Goal: Obtain resource: Download file/media

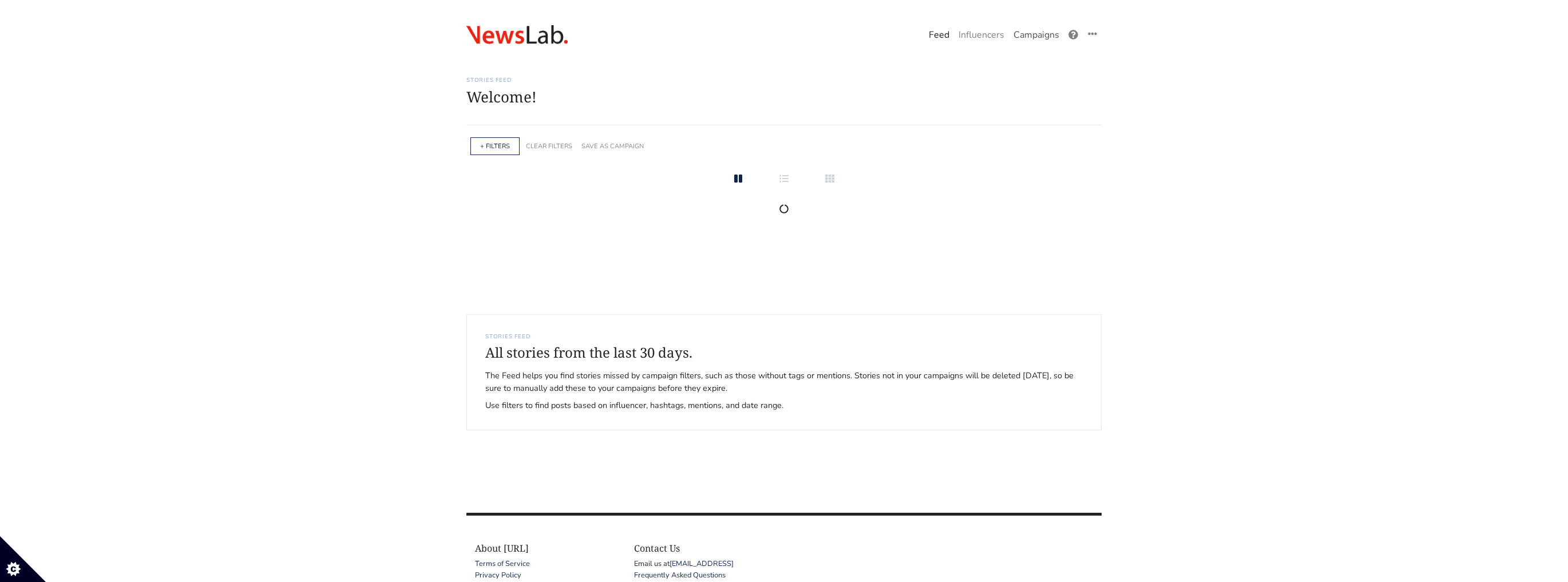
click at [1028, 41] on link "Campaigns" at bounding box center [1036, 35] width 55 height 23
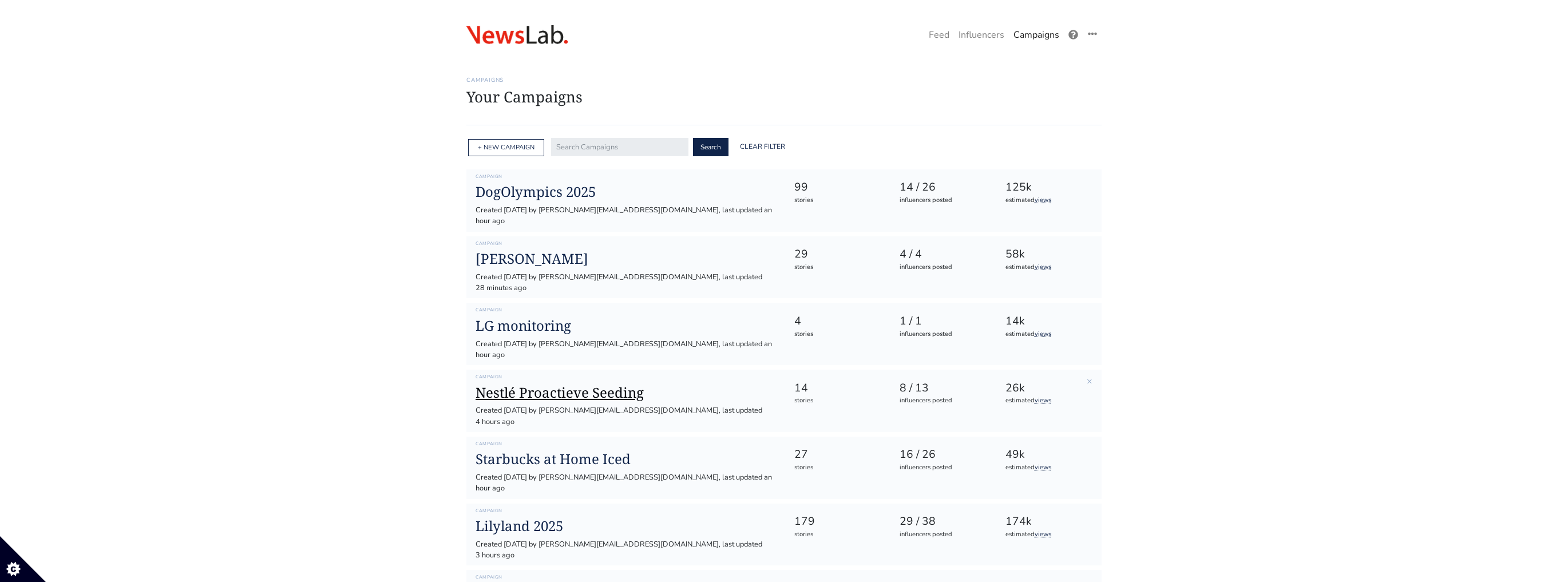
click at [539, 385] on h1 "Nestlé Proactieve Seeding" at bounding box center [625, 393] width 300 height 17
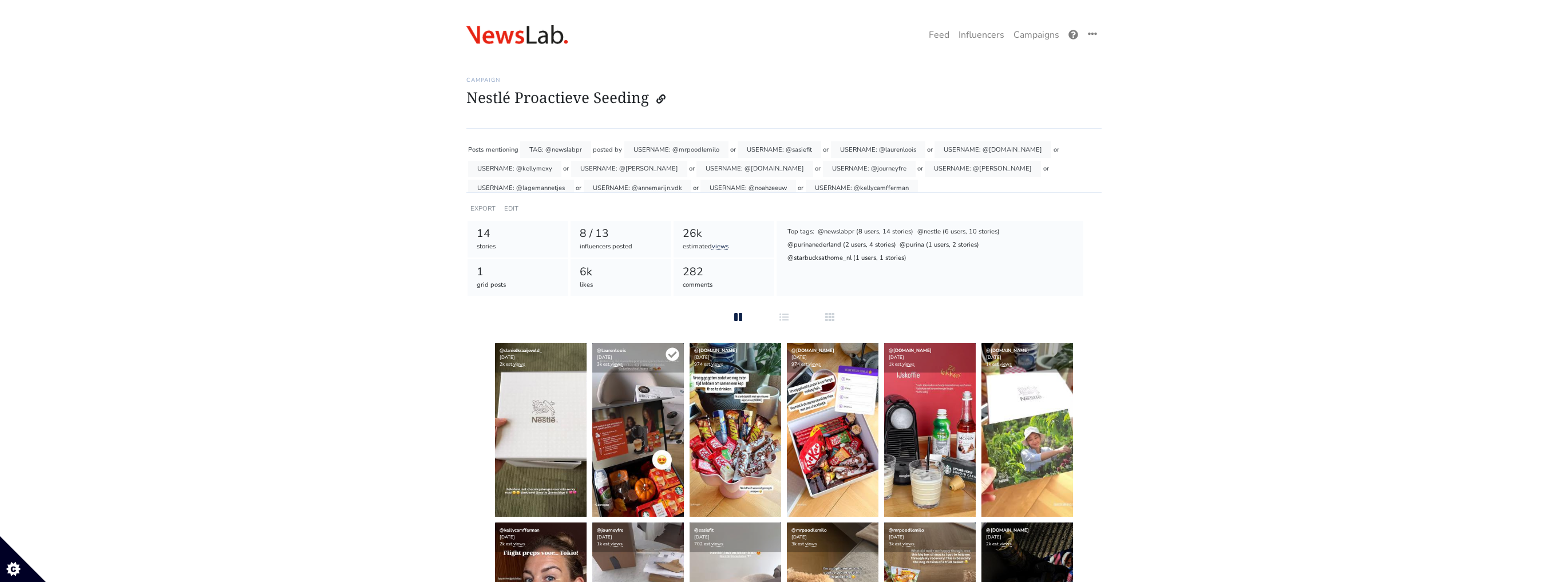
click at [671, 354] on icon at bounding box center [672, 354] width 13 height 13
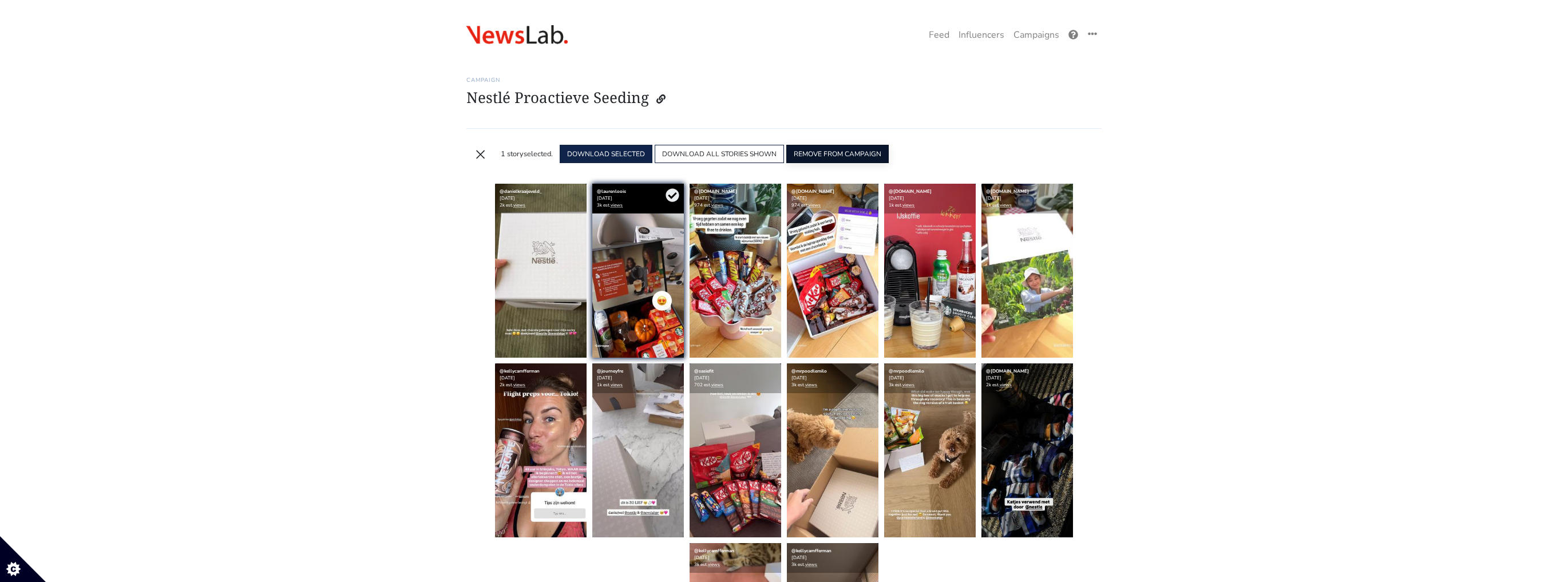
click at [831, 149] on button "REMOVE FROM CAMPAIGN" at bounding box center [837, 153] width 102 height 18
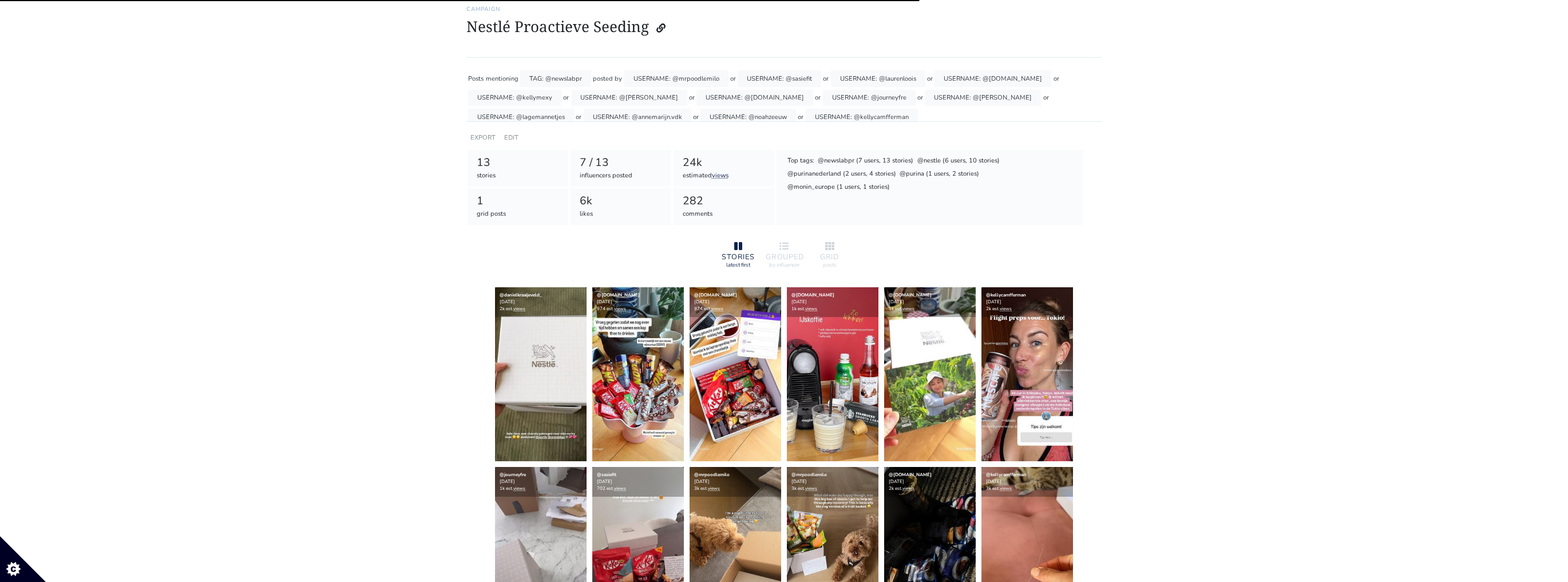
scroll to position [137, 0]
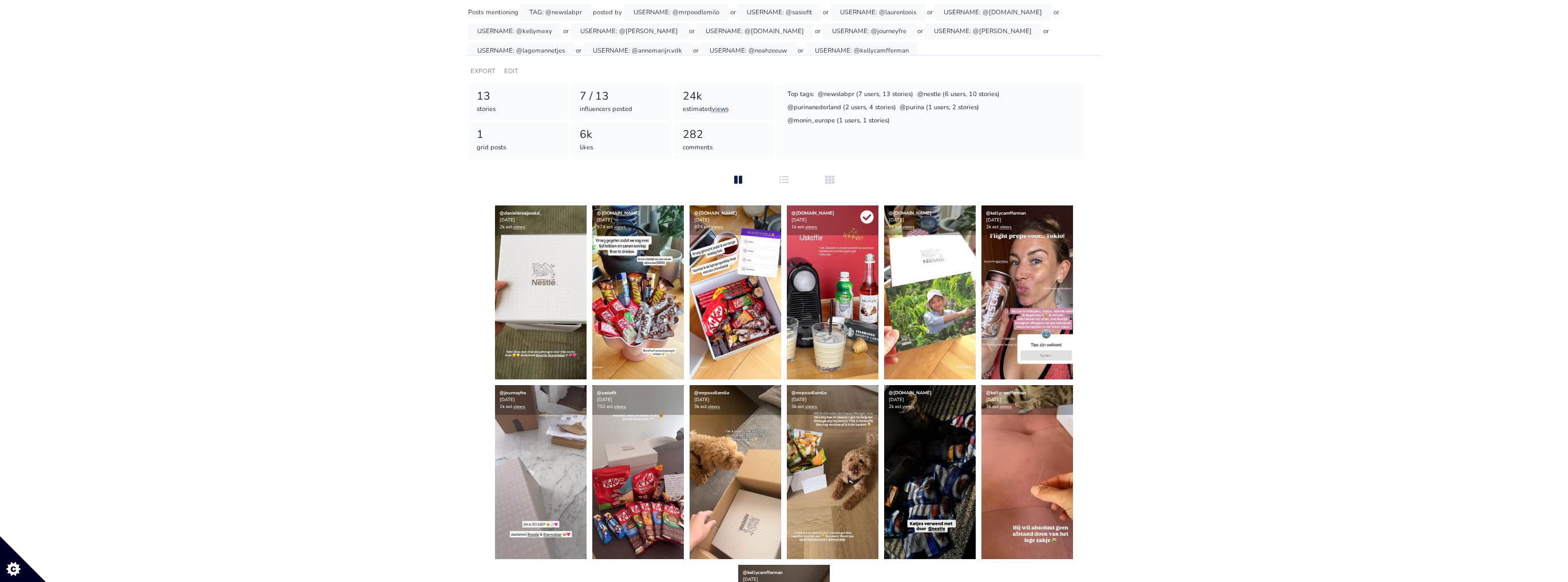
click at [868, 218] on icon at bounding box center [867, 217] width 13 height 13
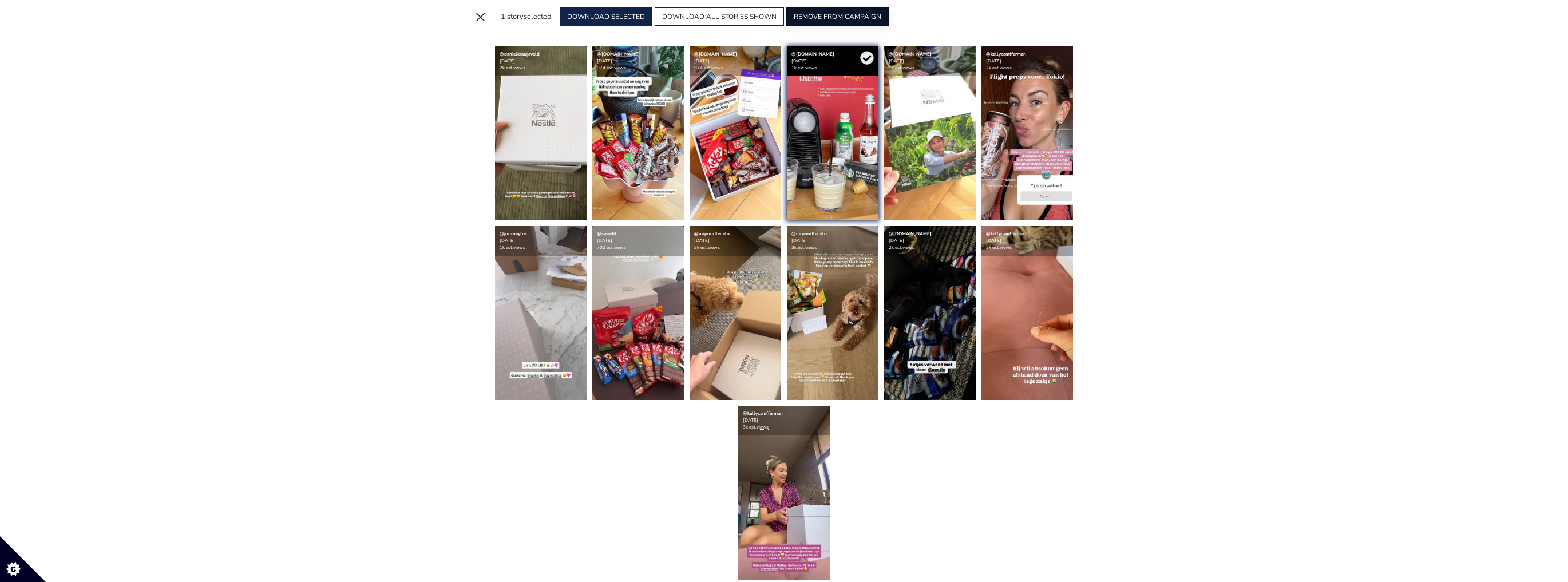
click at [831, 10] on button "REMOVE FROM CAMPAIGN" at bounding box center [837, 16] width 102 height 18
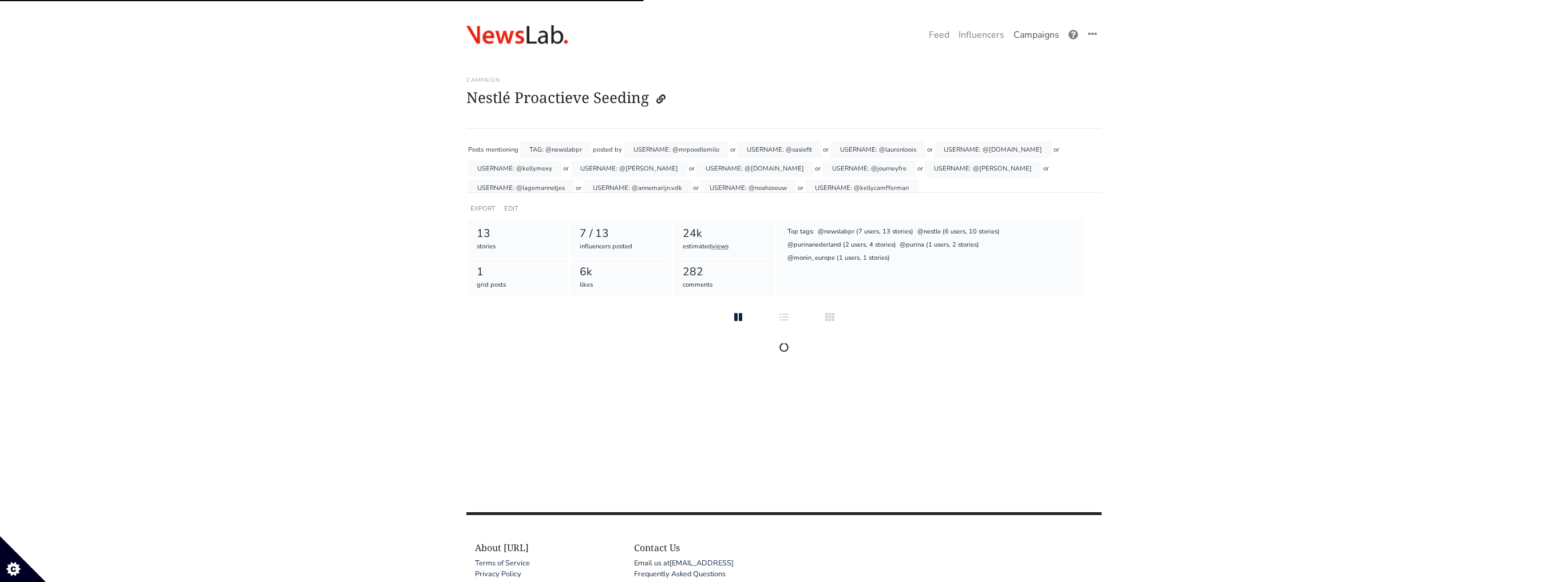
click at [1014, 45] on div "One Campaign Feed Influencers Campaigns" at bounding box center [839, 35] width 525 height 24
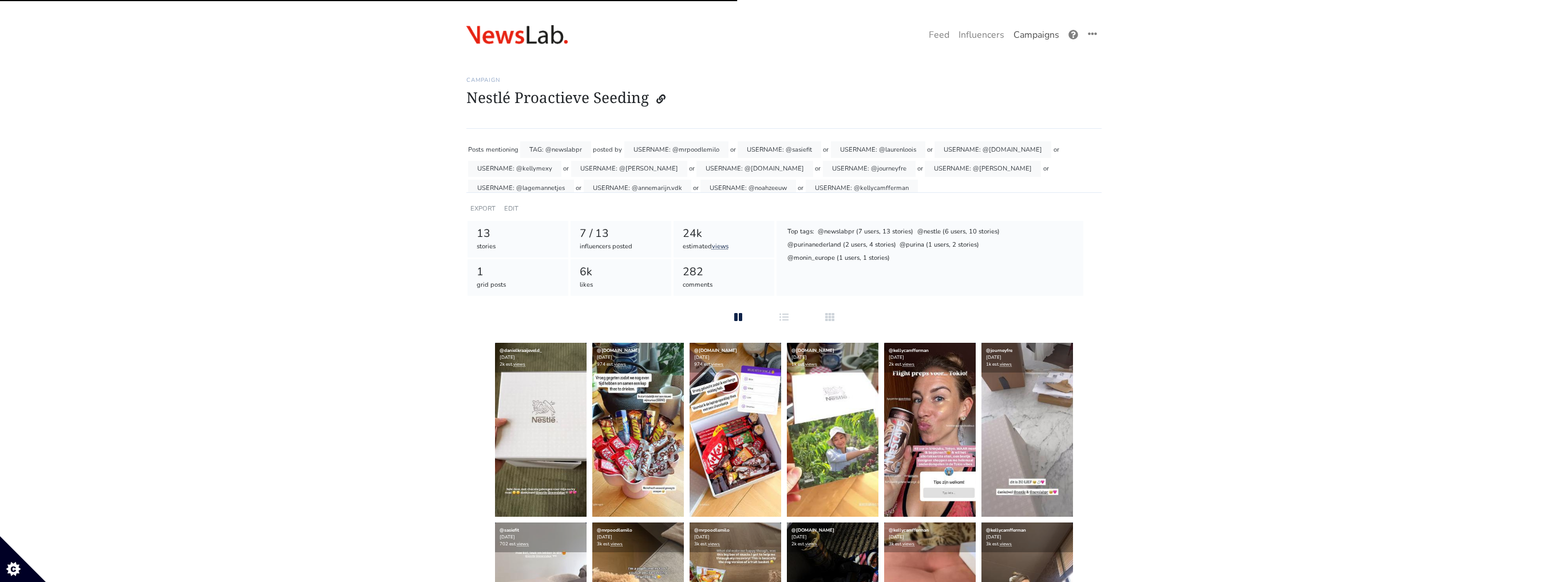
click at [1014, 37] on link "Campaigns" at bounding box center [1036, 35] width 55 height 23
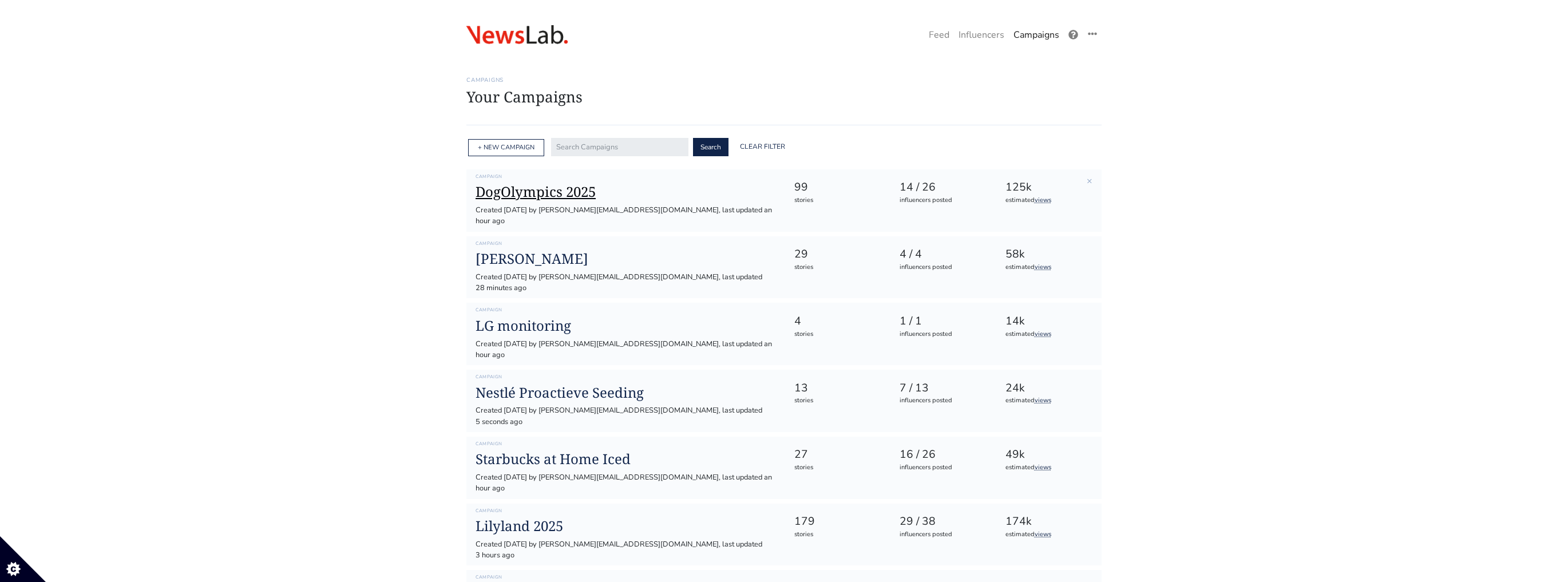
click at [521, 198] on h1 "DogOlympics 2025" at bounding box center [625, 191] width 300 height 17
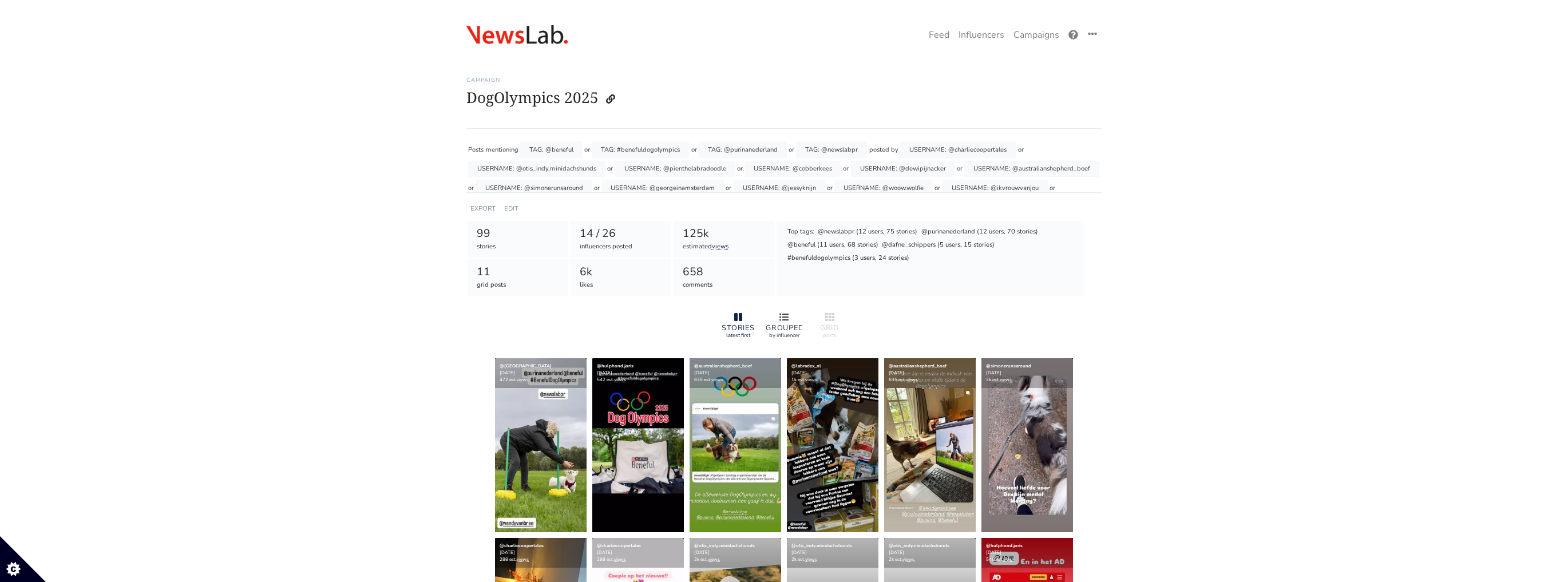
click at [805, 320] on div "GROUPED by influencer" at bounding box center [784, 326] width 46 height 38
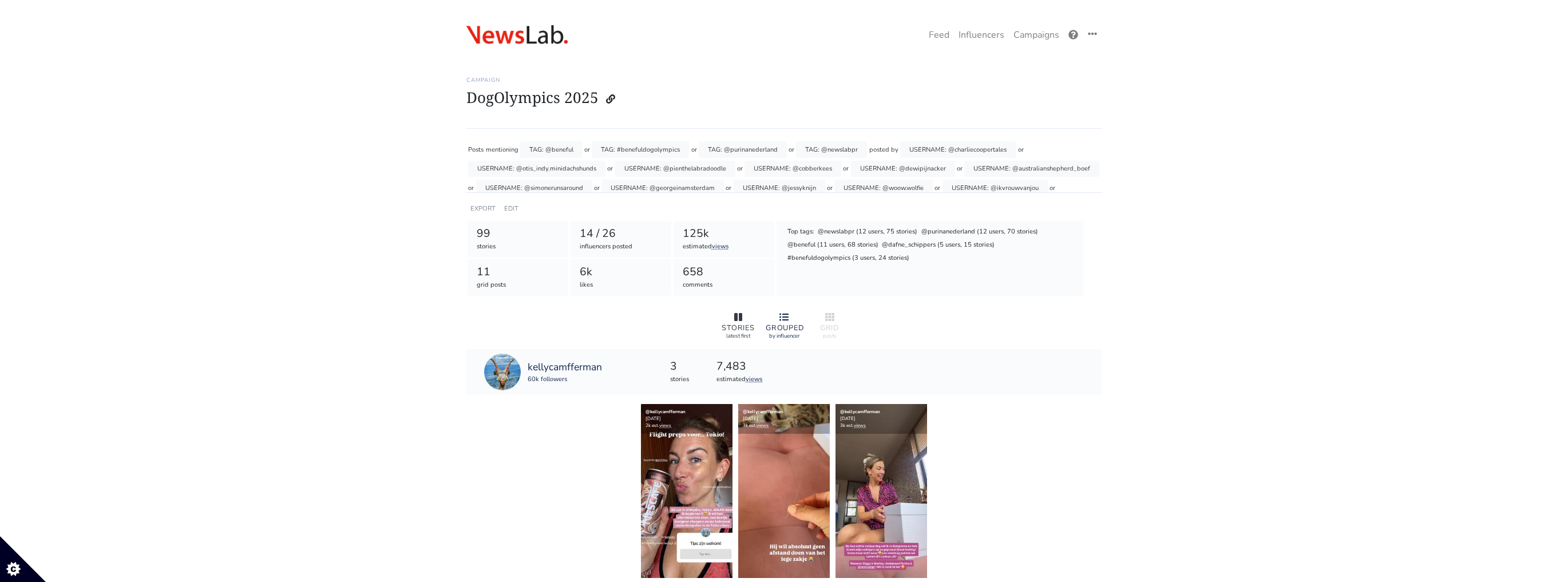
click at [743, 320] on div at bounding box center [738, 318] width 37 height 13
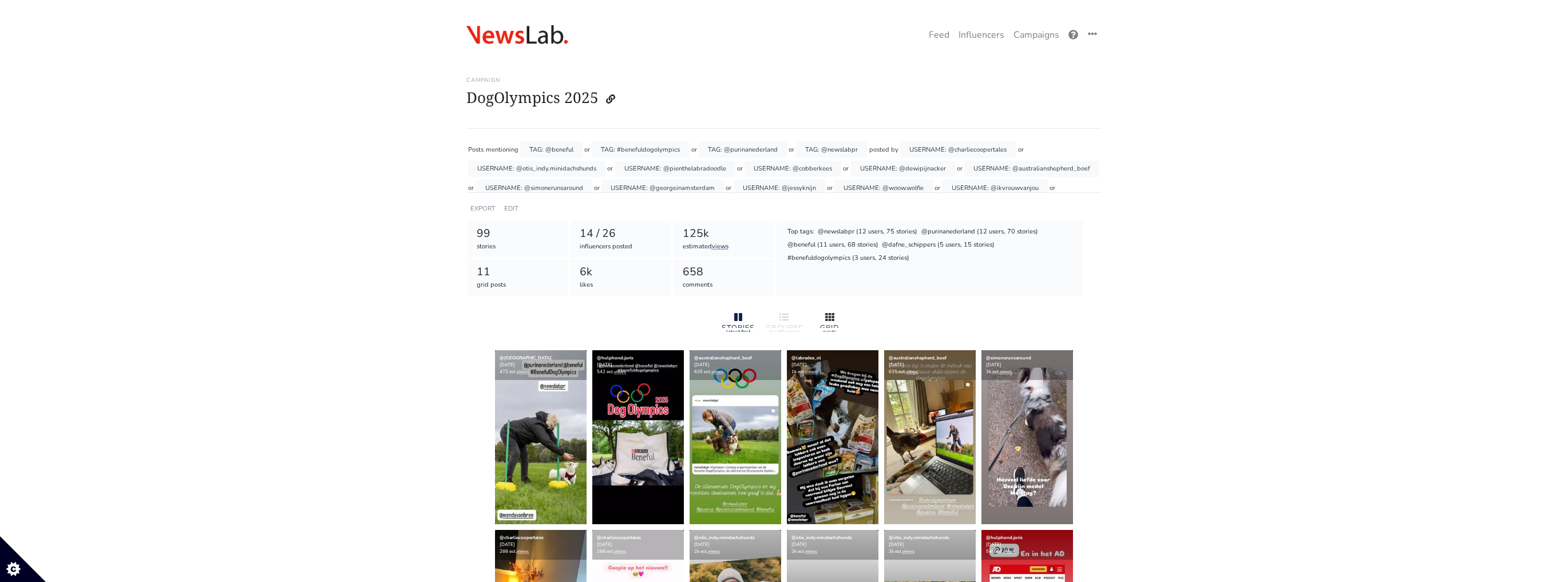
click at [847, 316] on div at bounding box center [830, 318] width 37 height 13
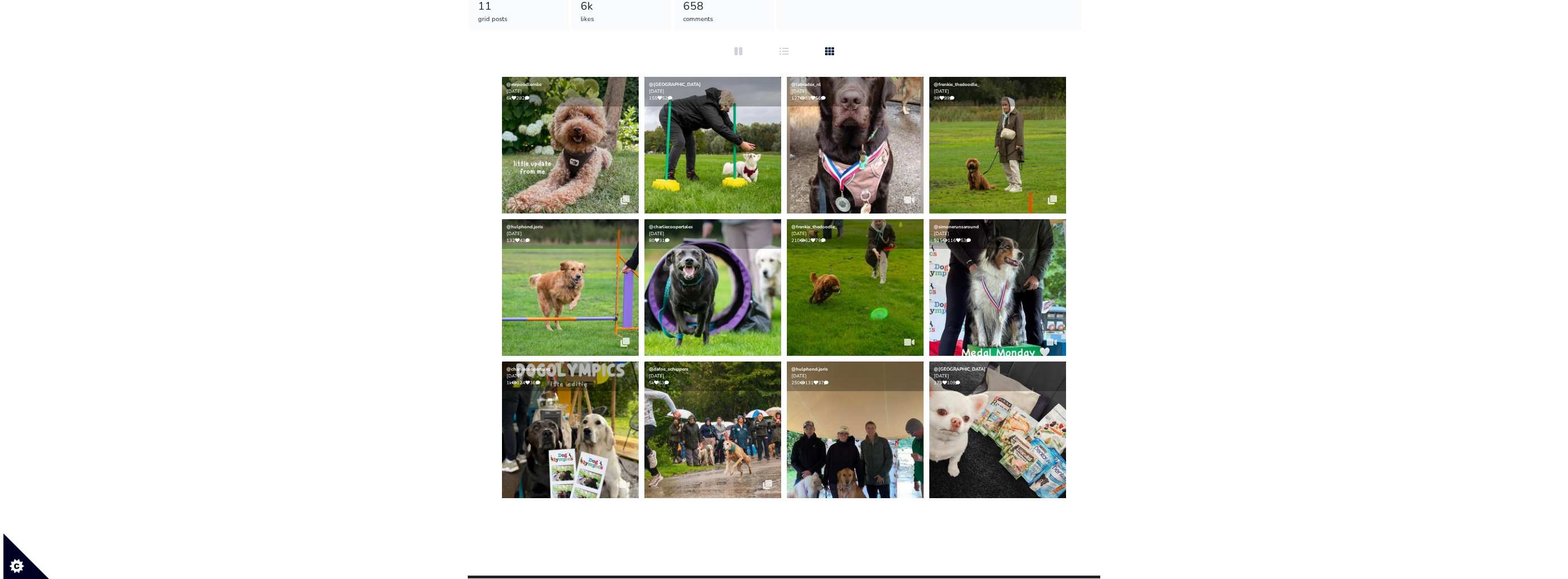
scroll to position [250, 0]
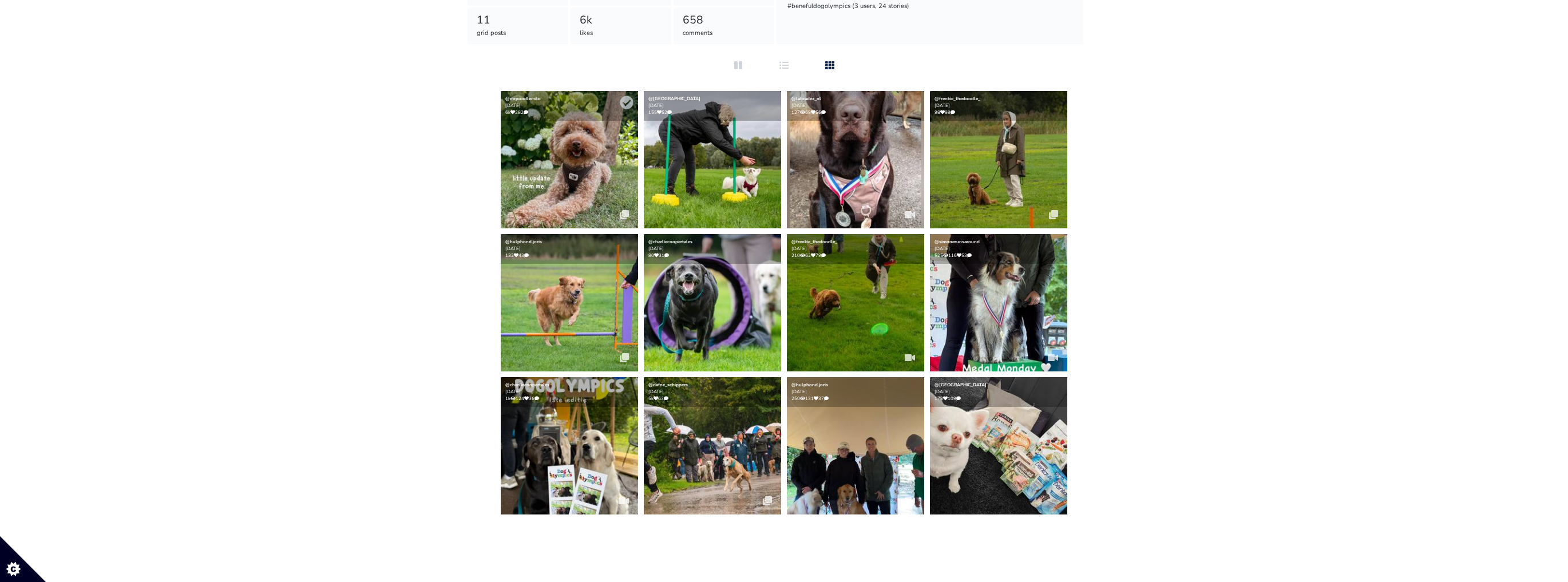
click at [538, 160] on img at bounding box center [569, 160] width 137 height 137
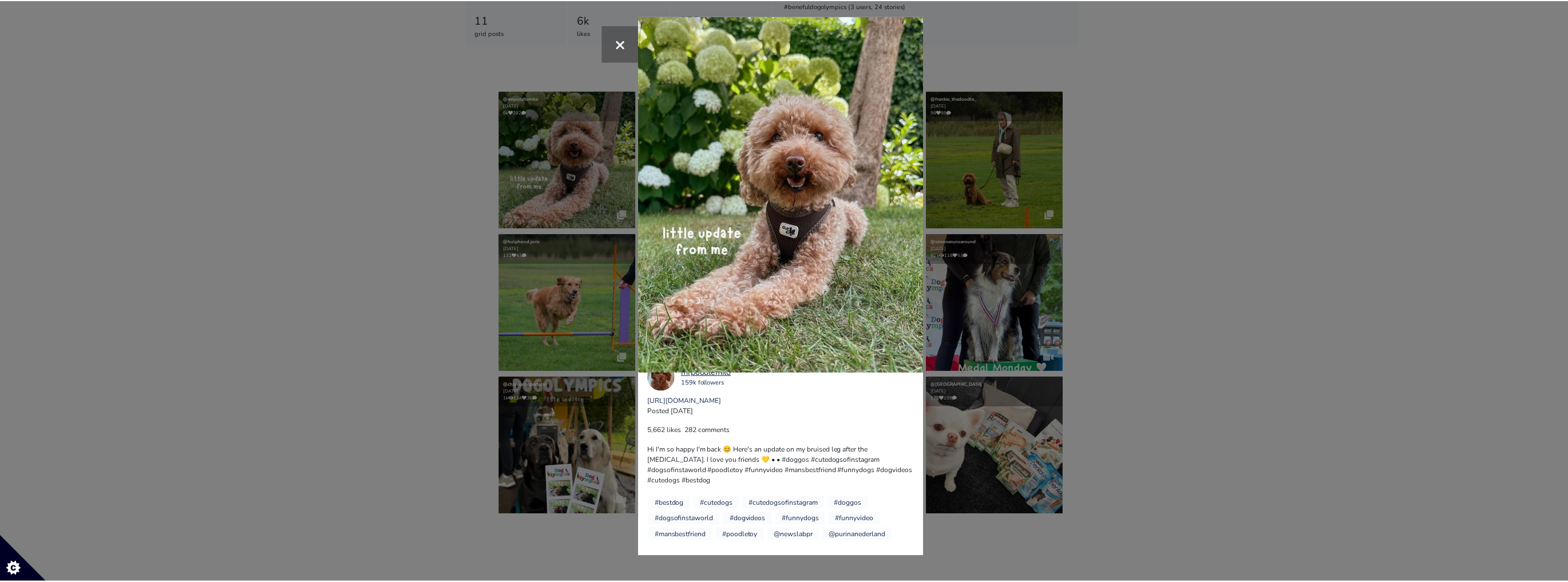
scroll to position [0, 0]
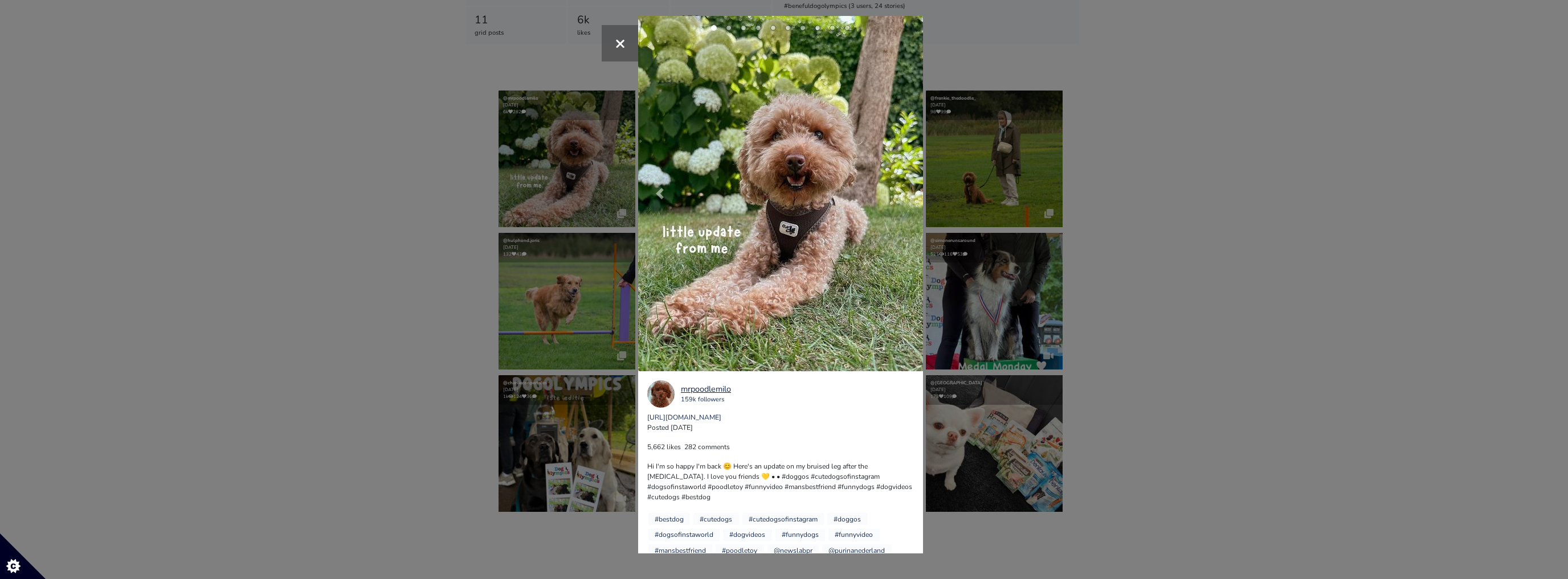
click at [834, 188] on img at bounding box center [780, 194] width 285 height 355
click at [706, 420] on link "https://www.instagram.com/p/DMqMBaUMq7e" at bounding box center [684, 418] width 74 height 9
click at [631, 171] on div "×" at bounding box center [784, 289] width 1568 height 579
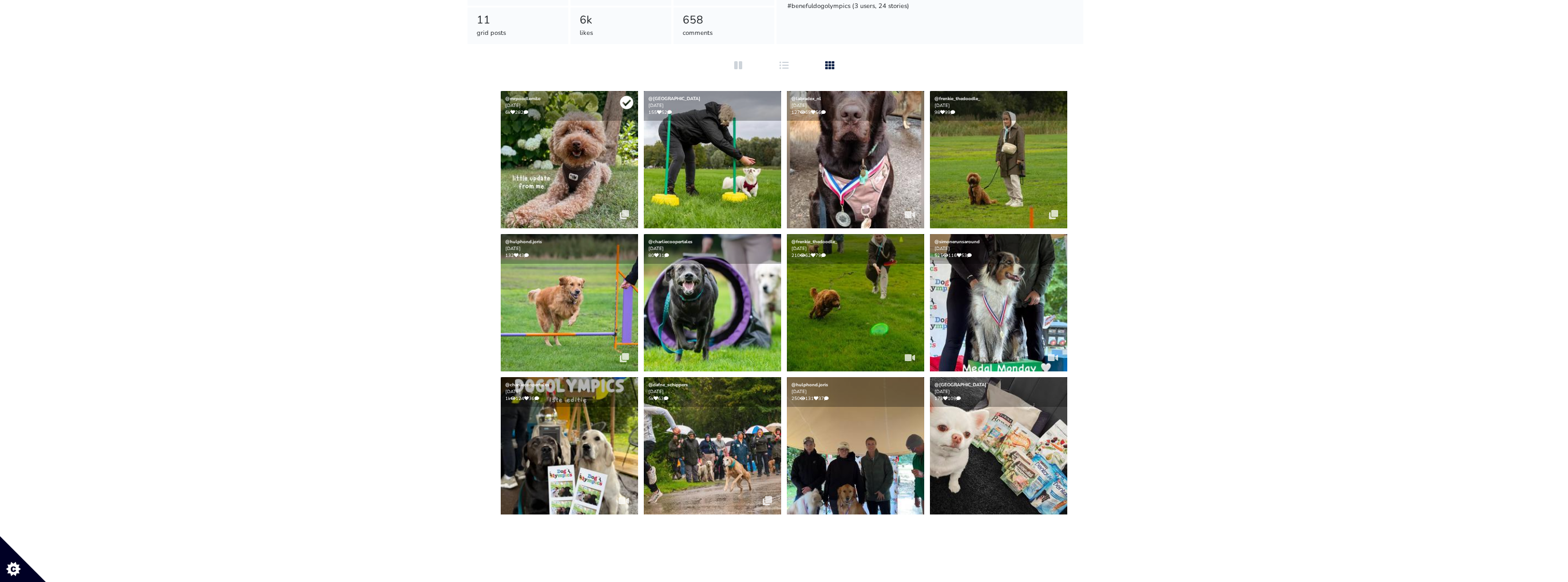
click at [623, 104] on icon at bounding box center [626, 102] width 13 height 13
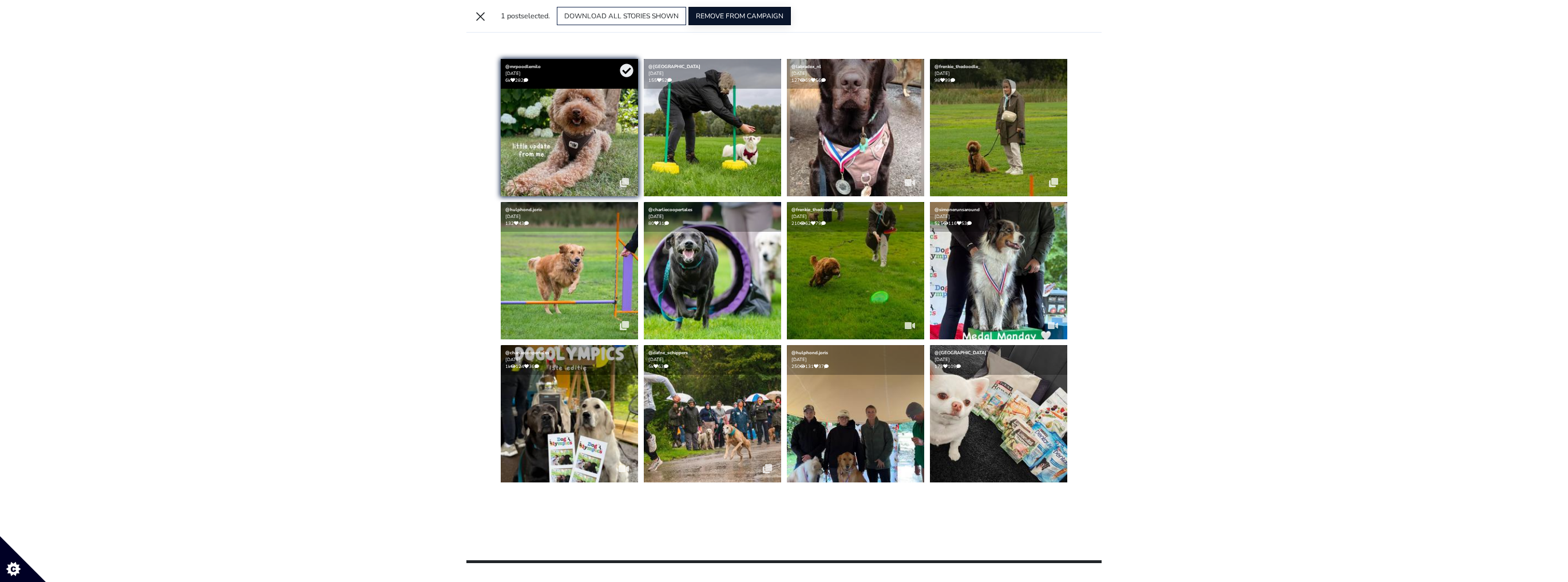
click at [721, 17] on button "REMOVE FROM CAMPAIGN" at bounding box center [740, 16] width 102 height 18
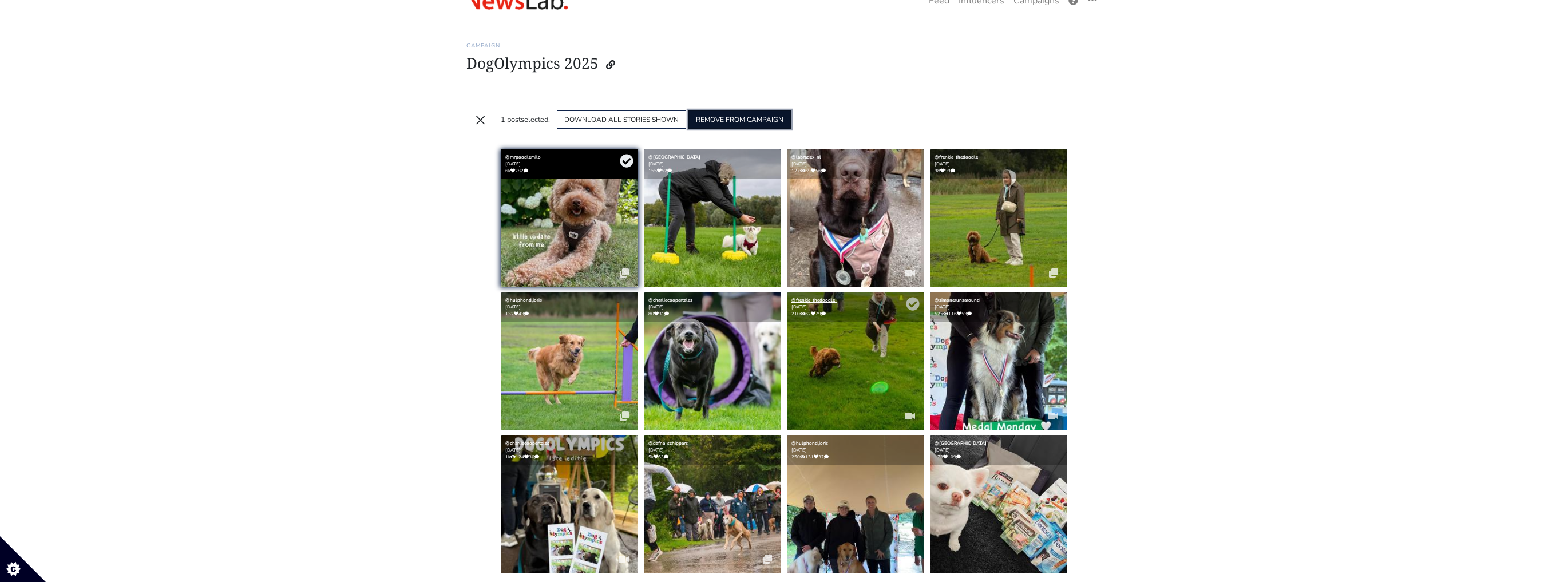
scroll to position [125, 0]
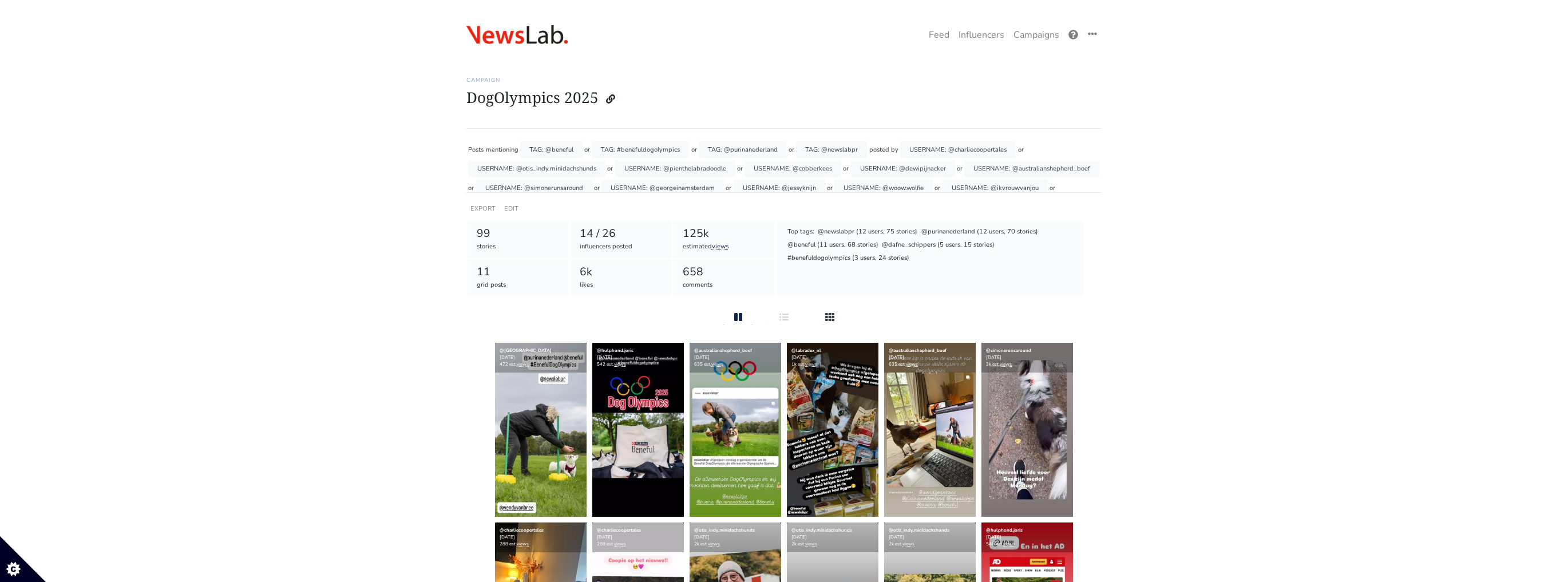
click at [836, 316] on div at bounding box center [830, 318] width 37 height 13
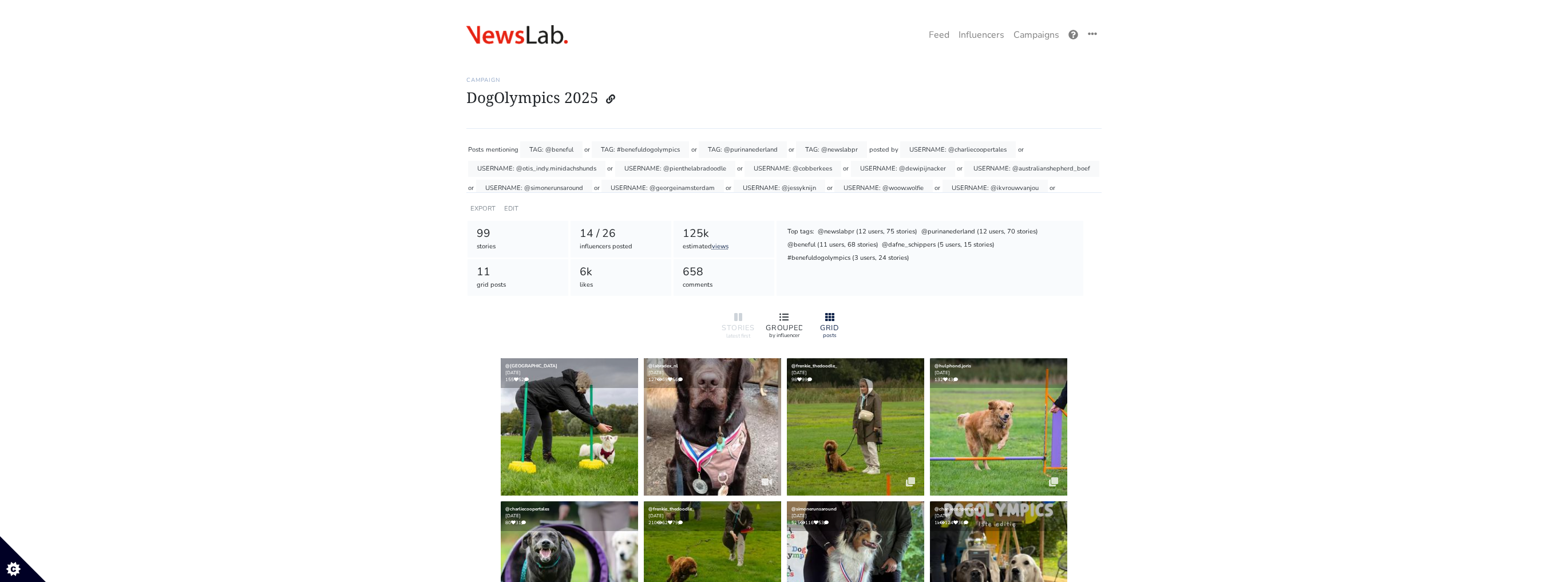
click at [786, 316] on icon at bounding box center [784, 318] width 10 height 10
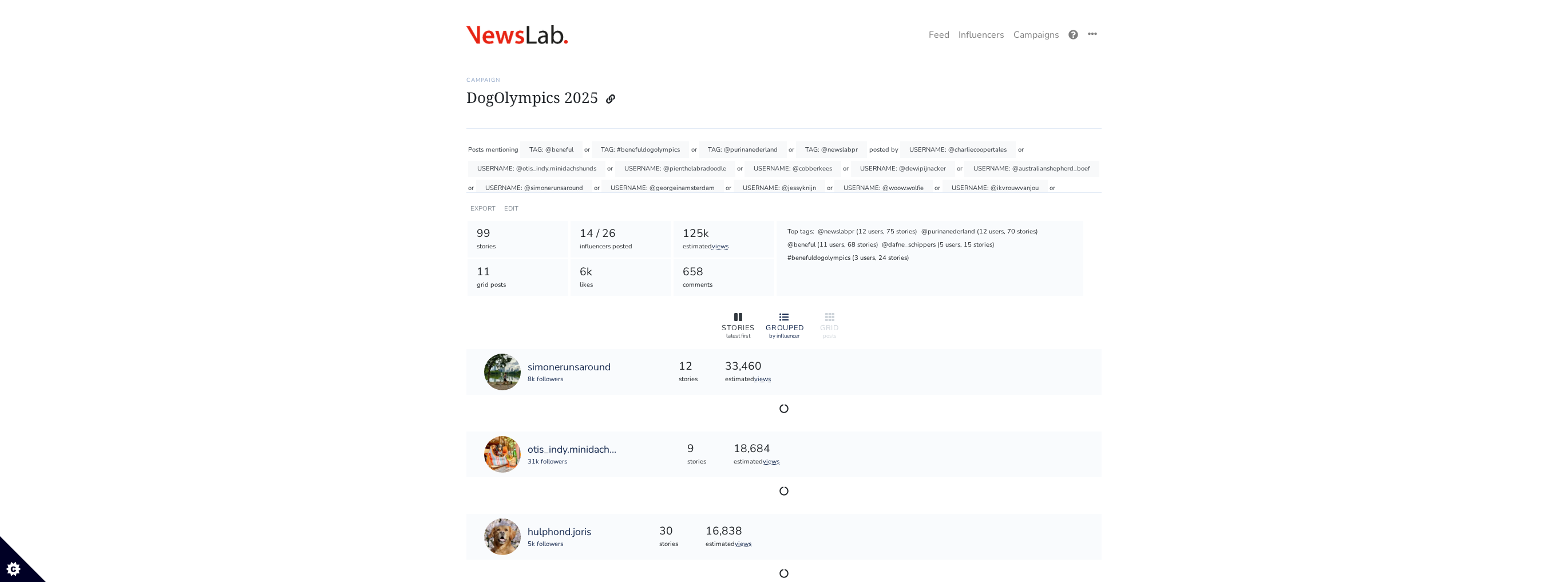
click at [749, 318] on div at bounding box center [738, 318] width 37 height 13
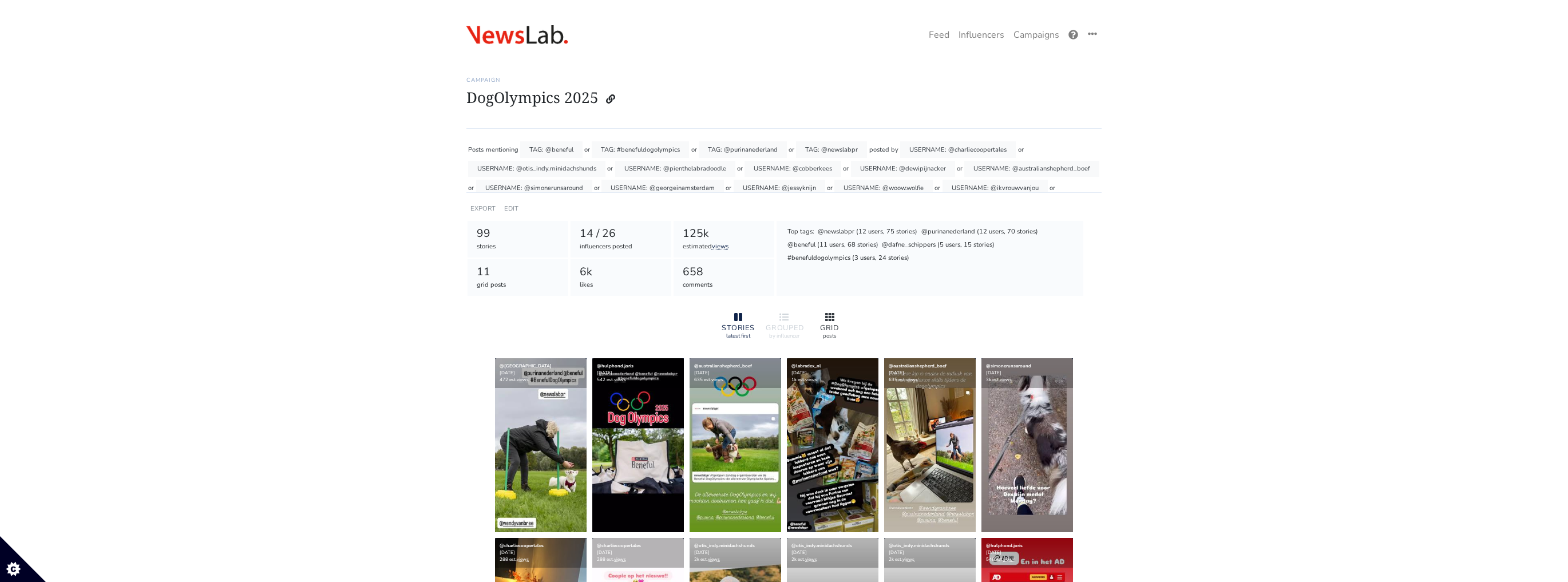
click at [808, 324] on div "GRID posts" at bounding box center [830, 326] width 46 height 38
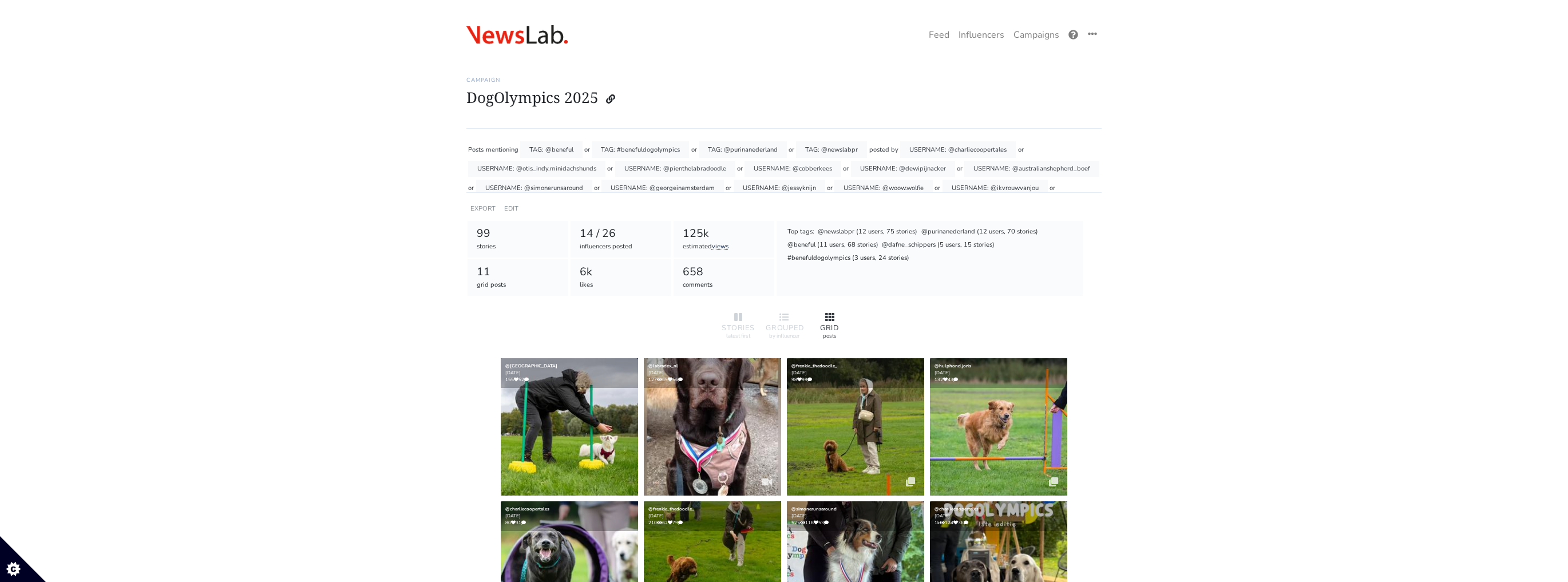
click at [828, 318] on icon at bounding box center [830, 317] width 10 height 8
click at [732, 318] on div at bounding box center [738, 318] width 37 height 13
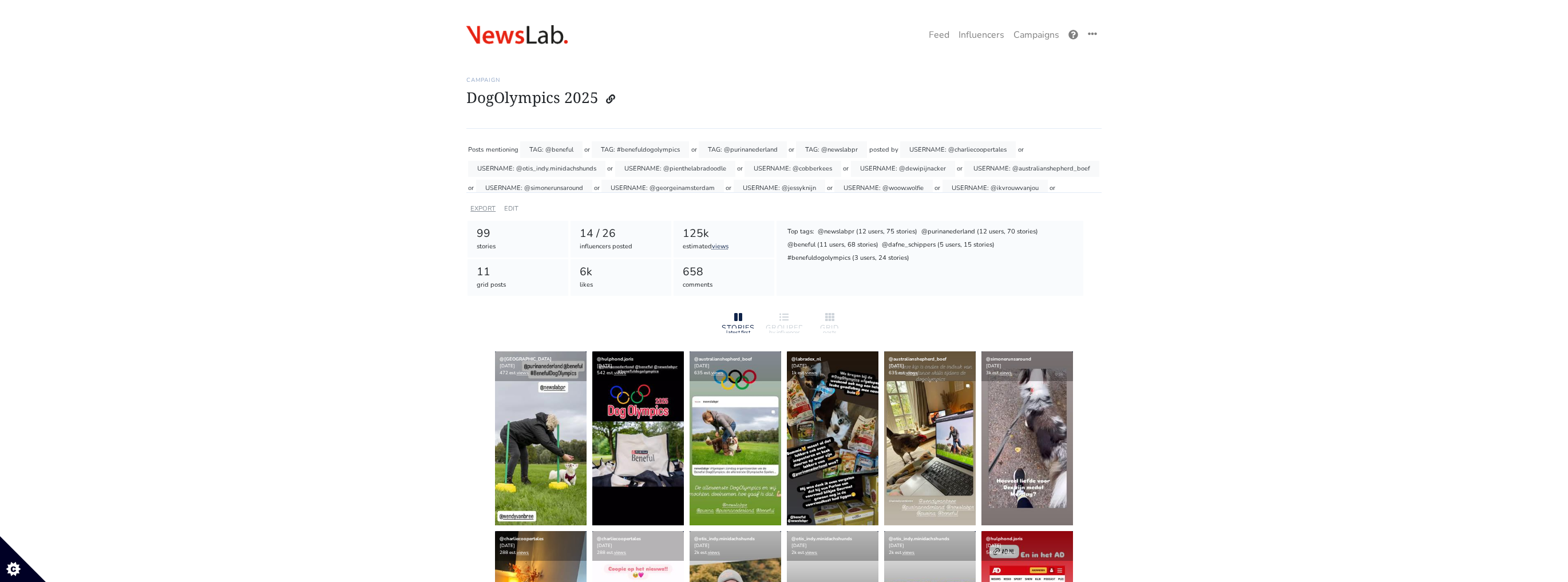
click at [482, 209] on link "EXPORT" at bounding box center [483, 208] width 25 height 9
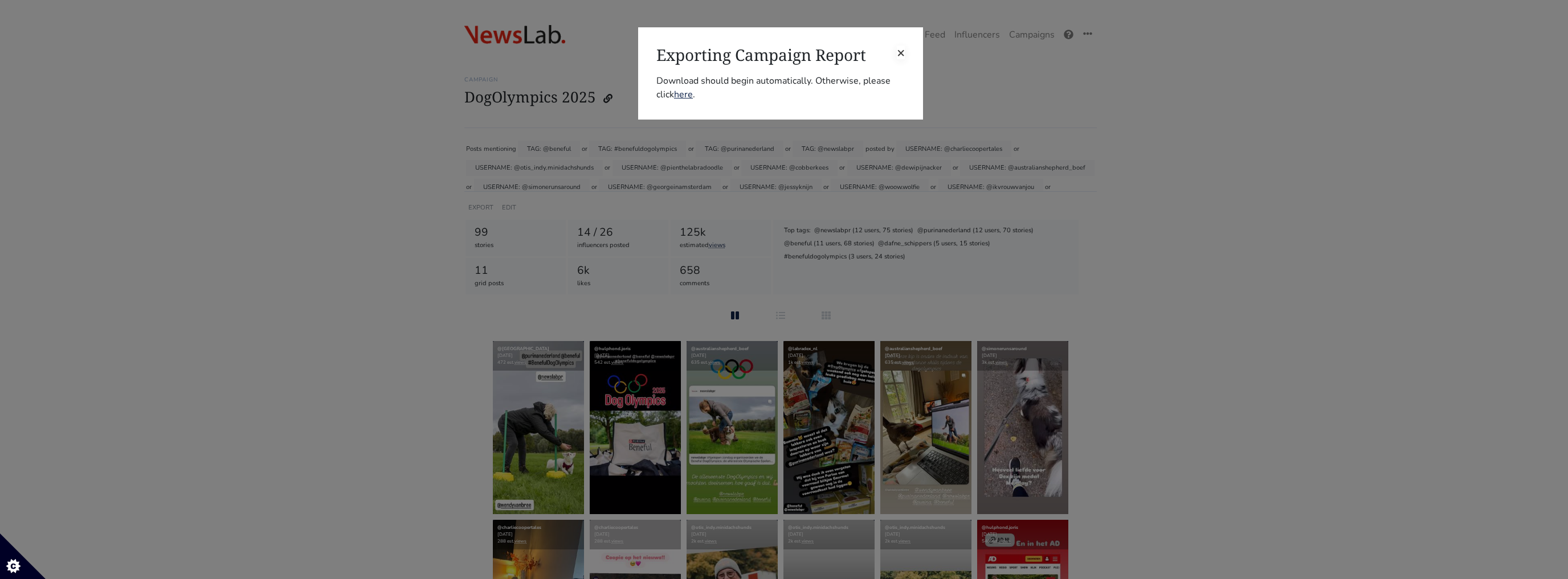
click at [900, 55] on span "×" at bounding box center [901, 52] width 8 height 18
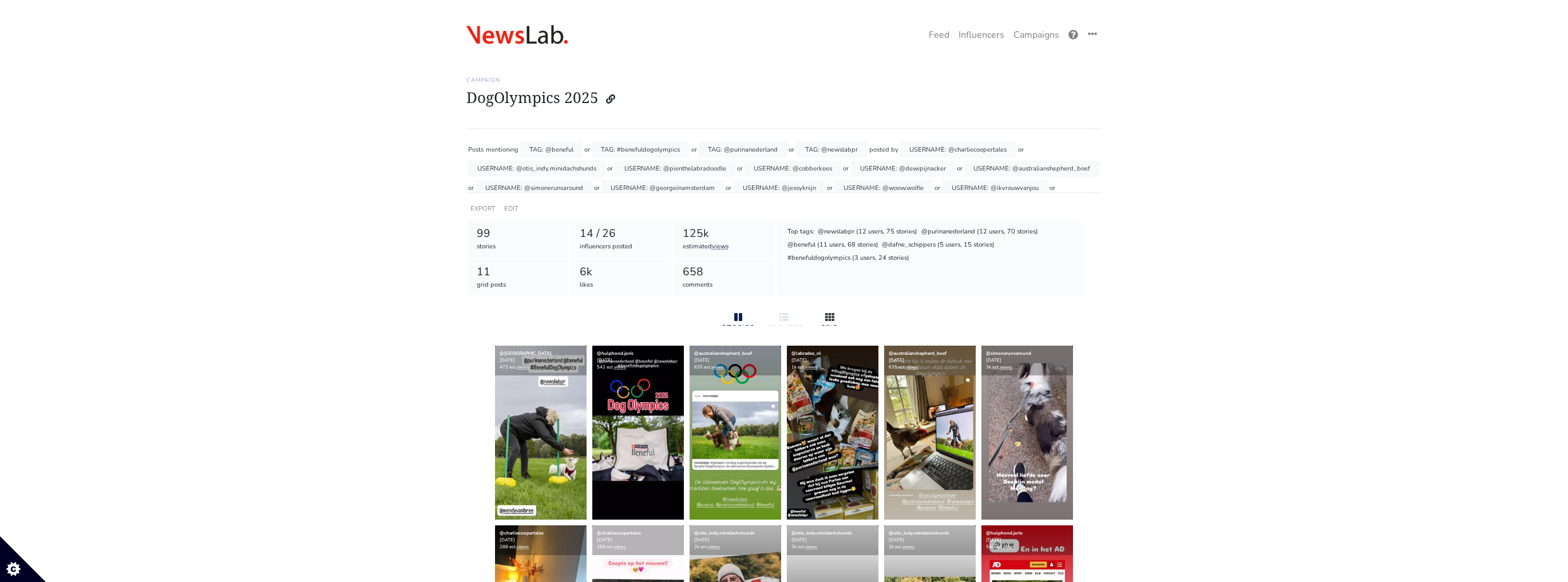
click at [824, 314] on div at bounding box center [830, 318] width 37 height 13
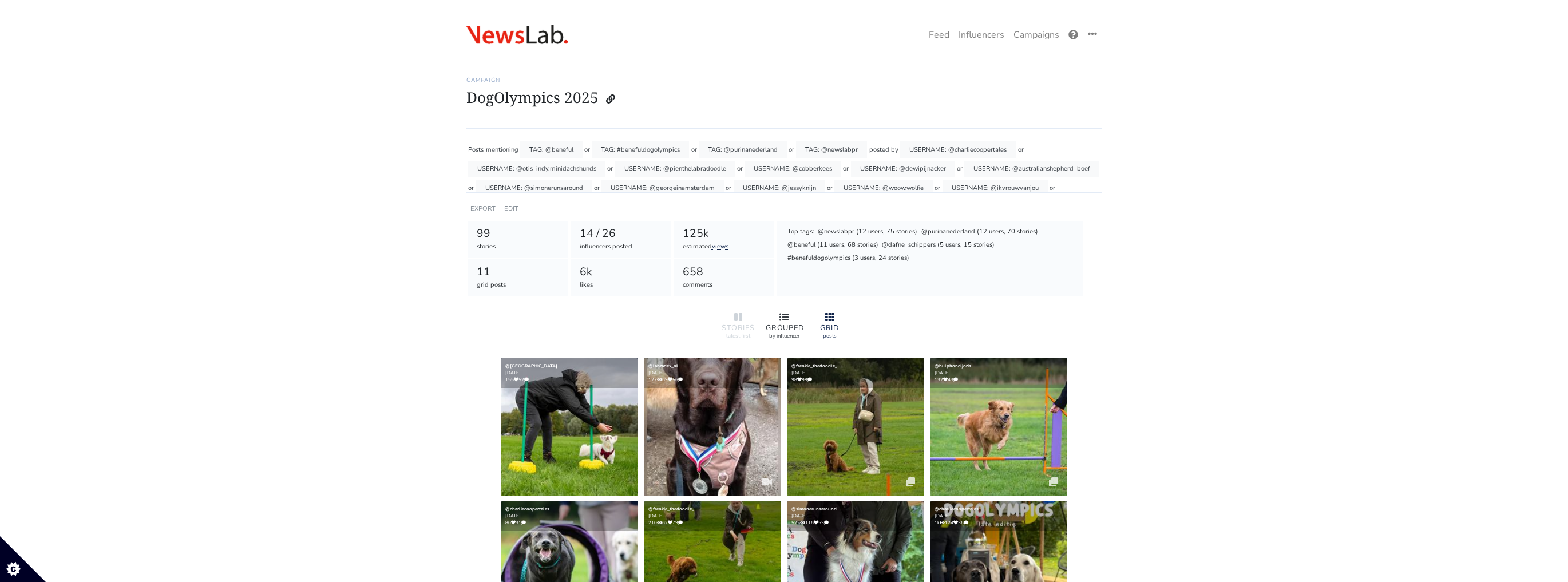
click at [779, 330] on div "GROUPED" at bounding box center [784, 328] width 37 height 7
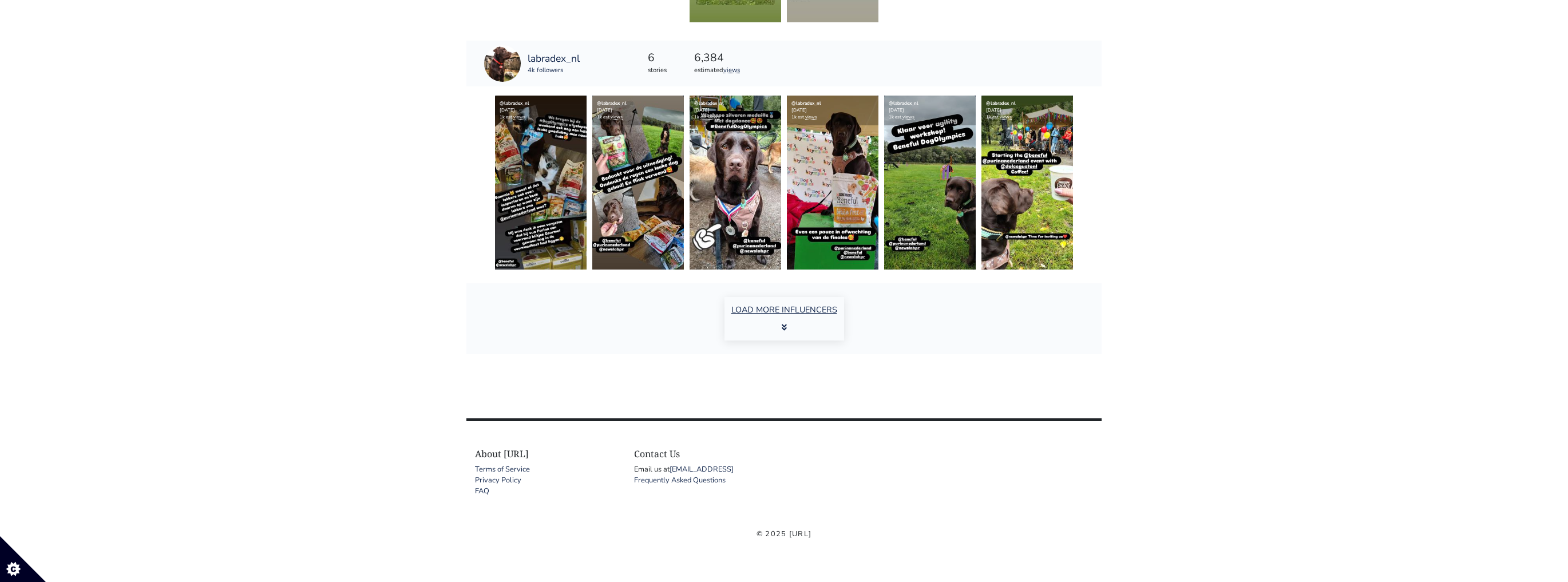
click at [774, 323] on button "LOAD MORE INFLUENCERS" at bounding box center [784, 318] width 120 height 44
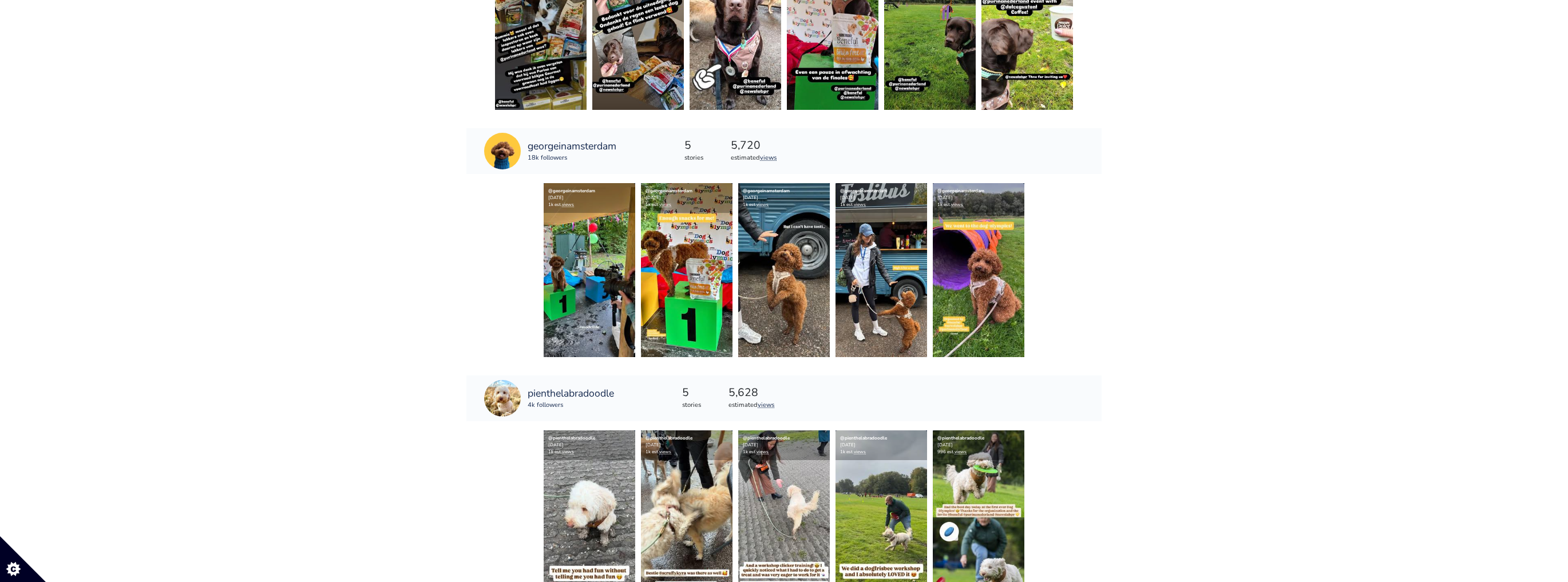
scroll to position [2077, 0]
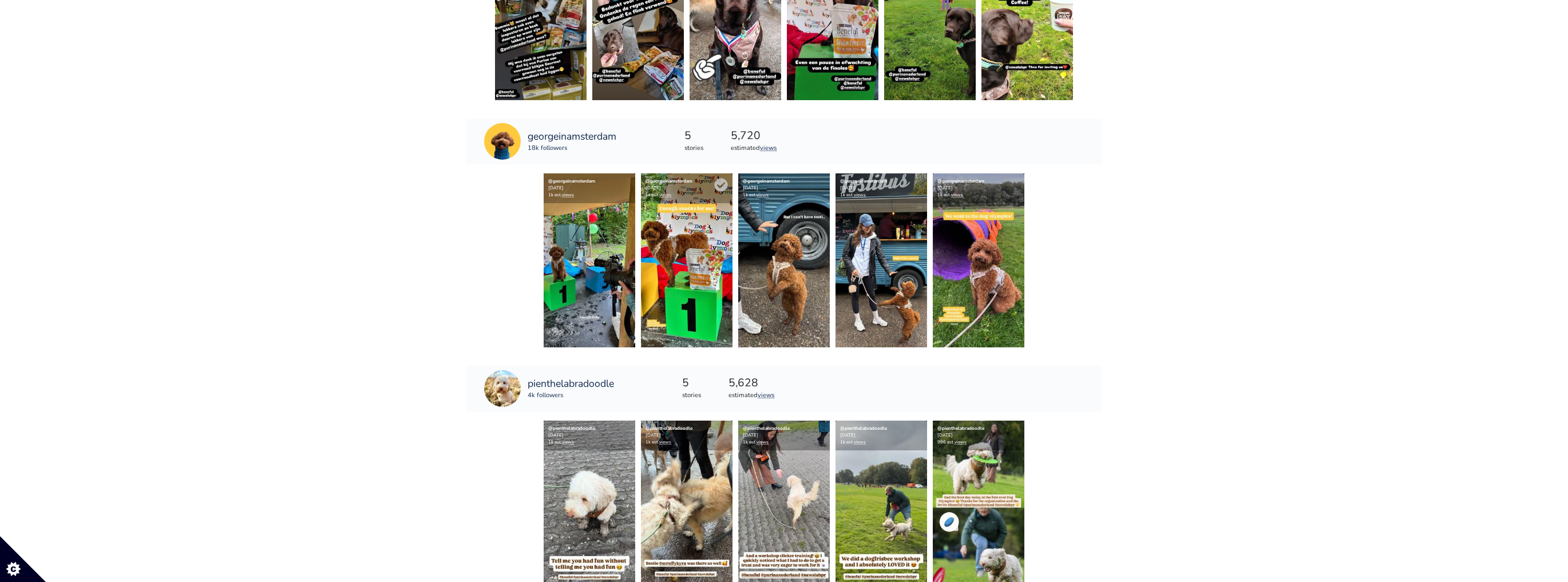
click at [701, 266] on img at bounding box center [686, 260] width 91 height 174
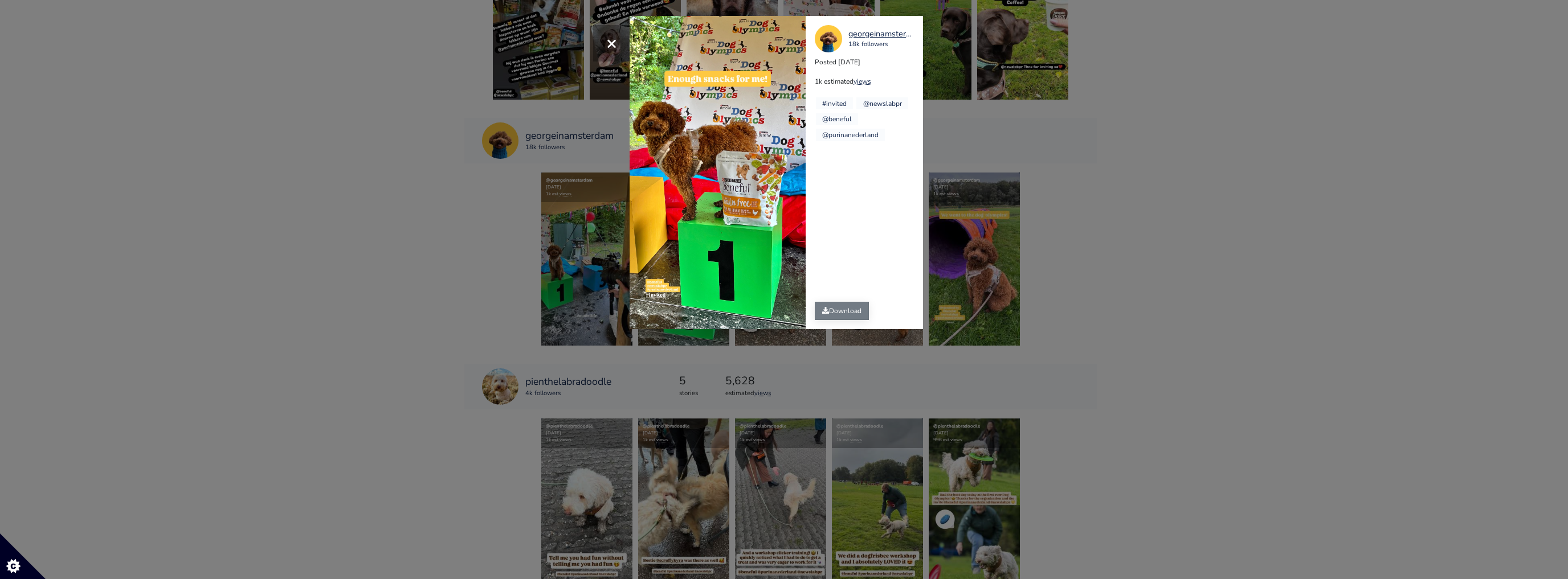
click at [849, 312] on link "Download" at bounding box center [841, 310] width 55 height 18
click at [618, 46] on button "×" at bounding box center [611, 43] width 36 height 36
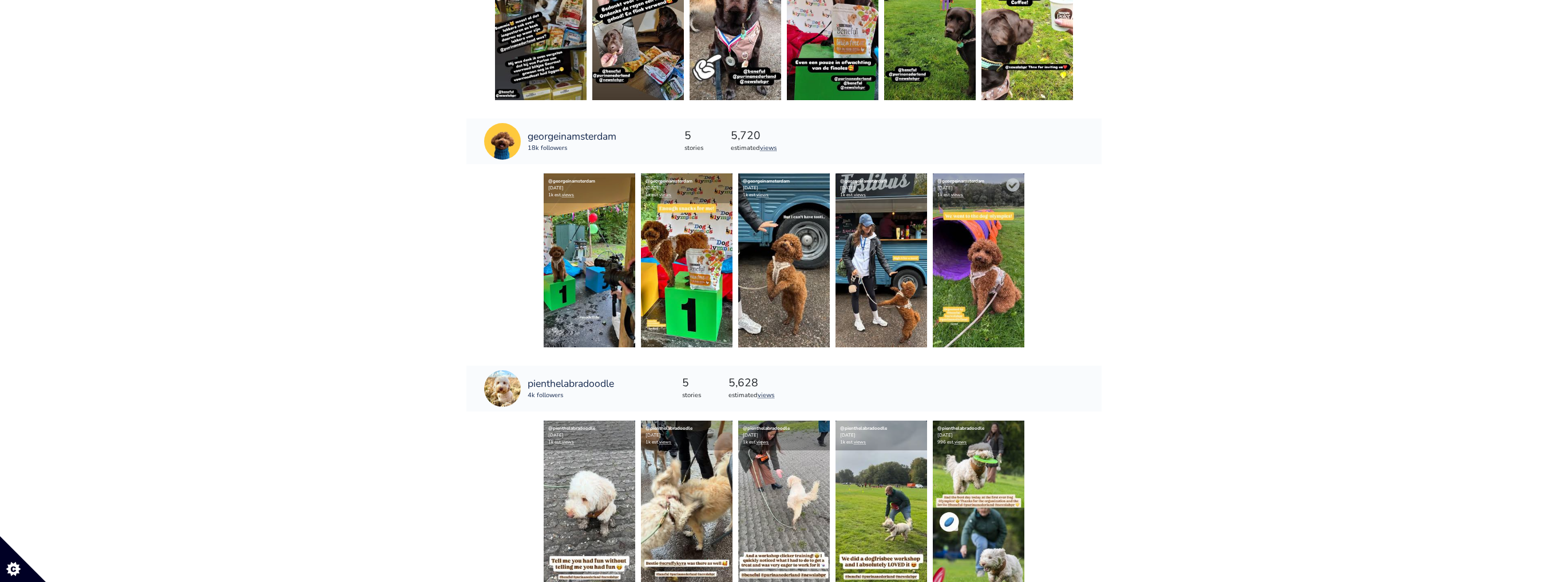
click at [951, 279] on img at bounding box center [978, 260] width 91 height 174
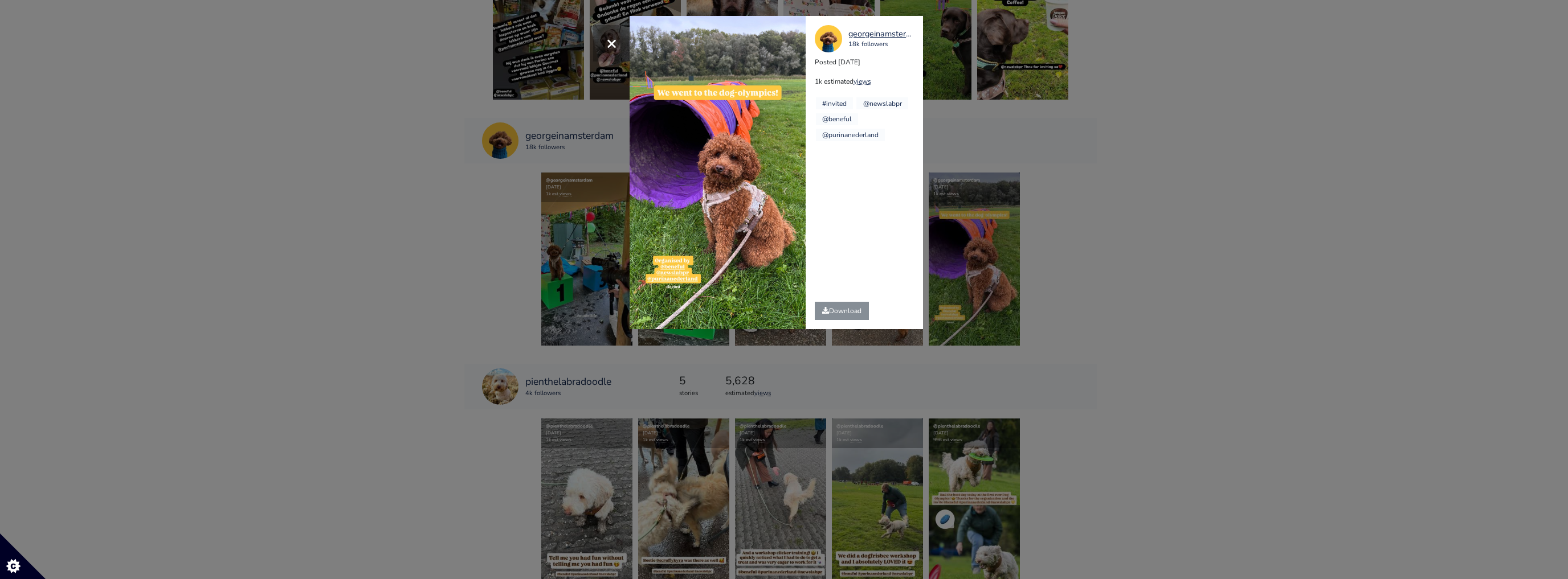
click at [613, 46] on span "×" at bounding box center [611, 43] width 11 height 24
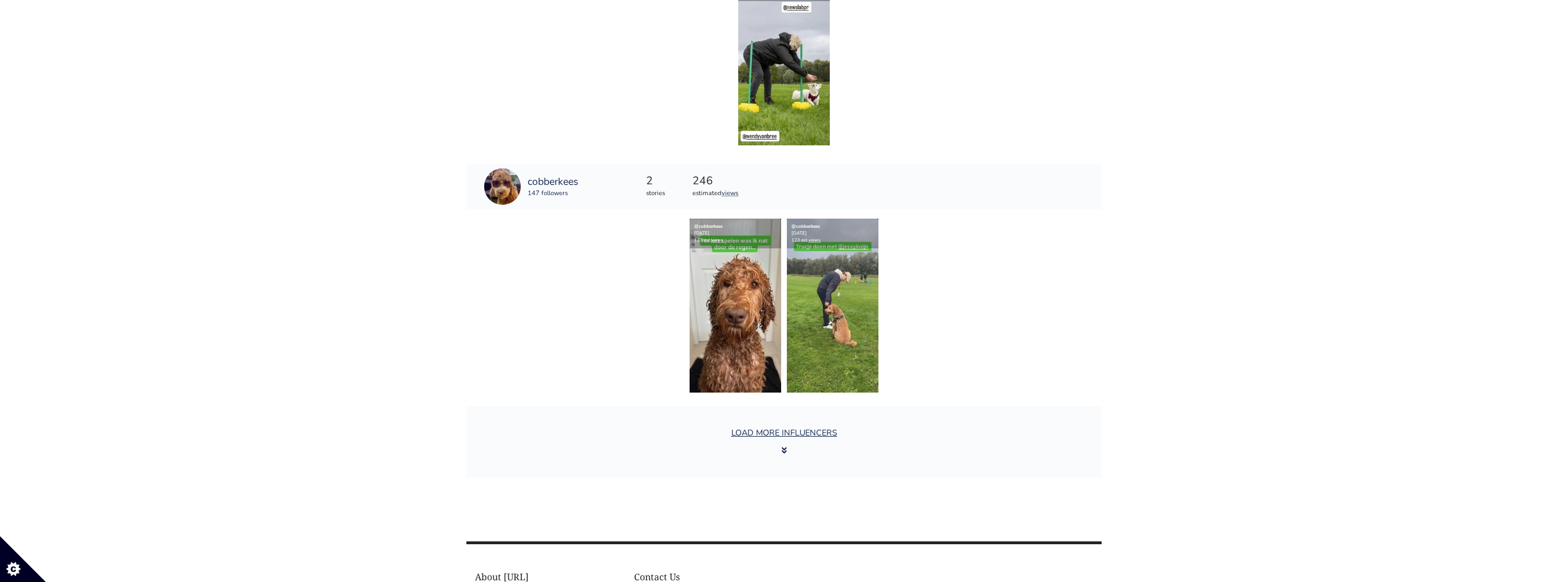
scroll to position [3544, 0]
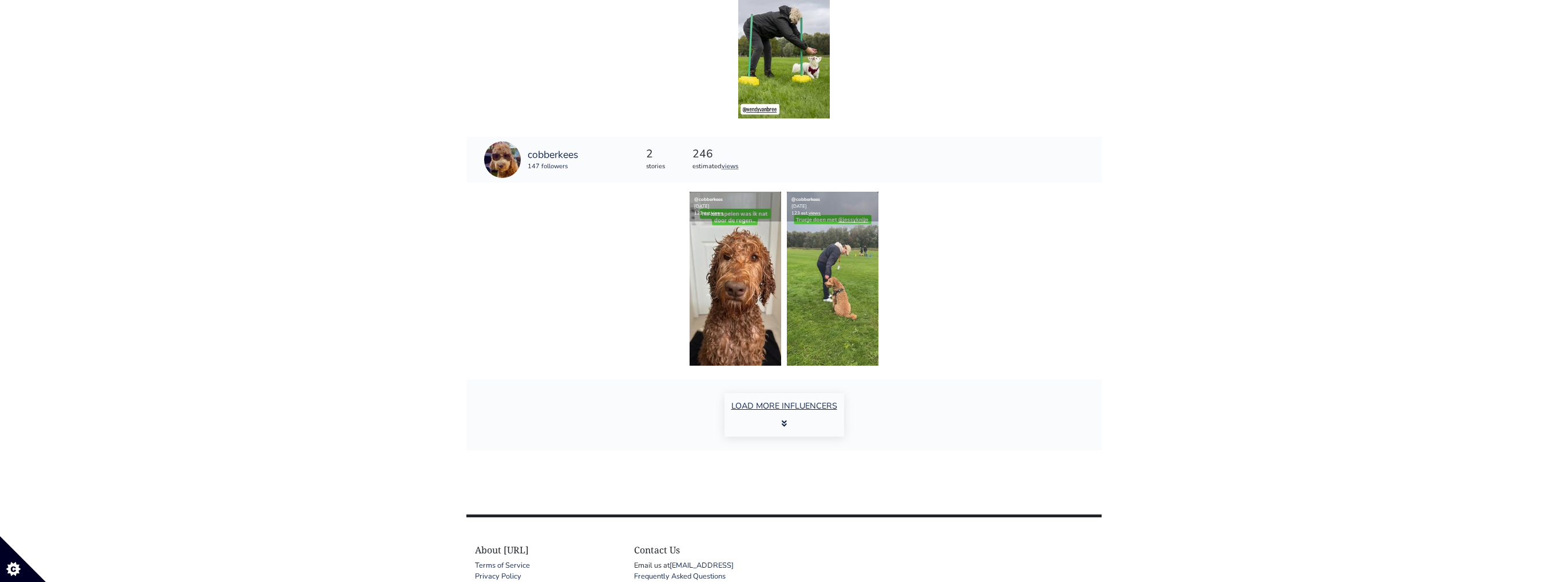
click at [774, 406] on button "LOAD MORE INFLUENCERS" at bounding box center [784, 414] width 120 height 44
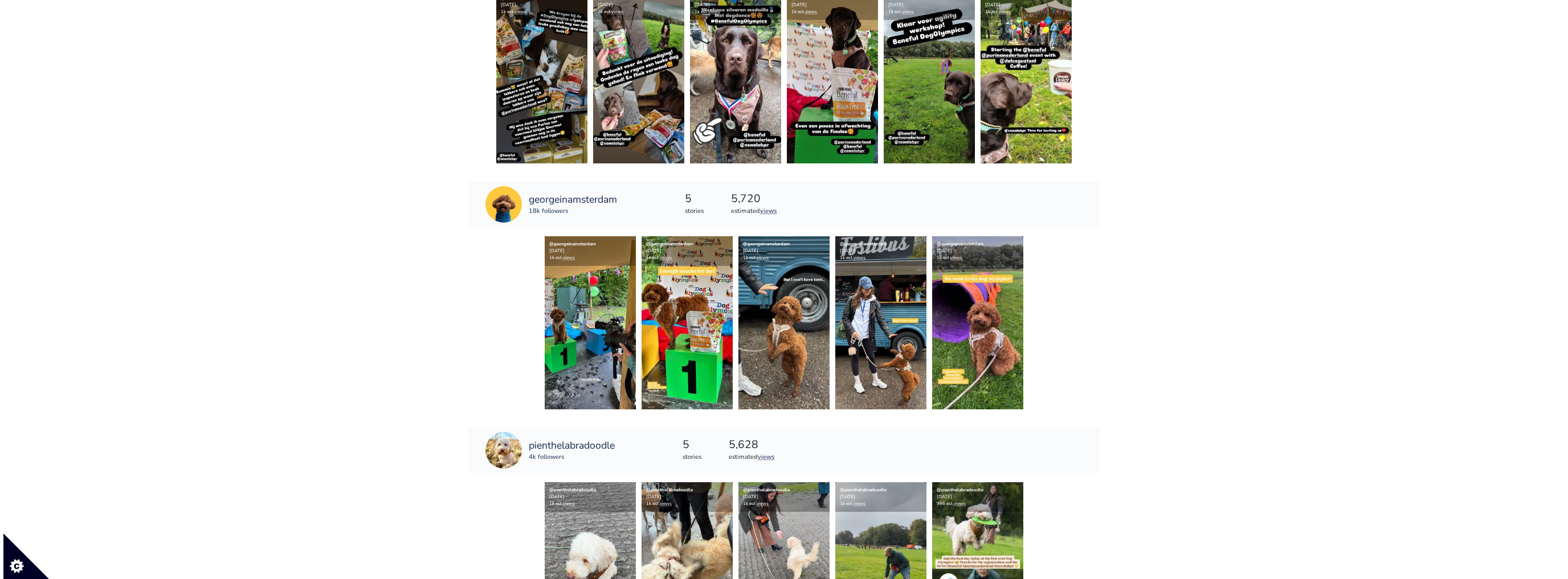
scroll to position [2204, 0]
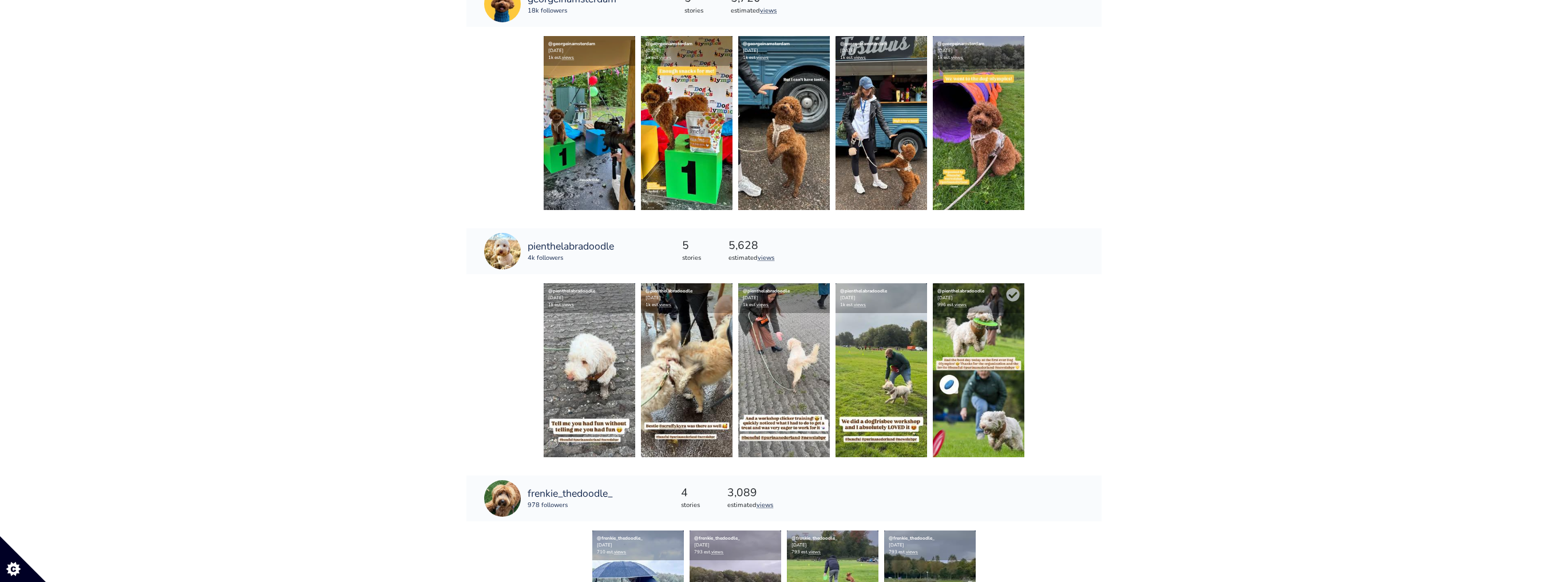
click at [996, 422] on img at bounding box center [978, 370] width 91 height 174
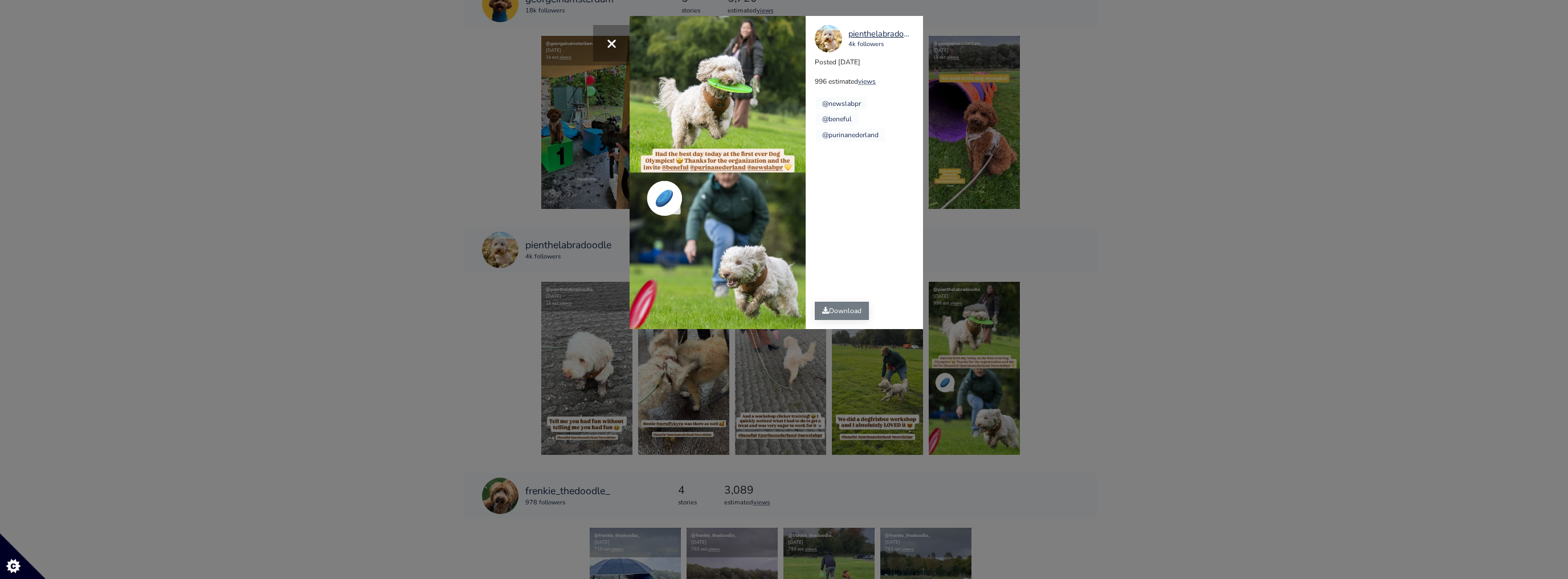
click at [830, 312] on link "Download" at bounding box center [841, 310] width 55 height 18
click at [1184, 395] on div "× pienthelabradoodle 4k followers Posted [DATE] 996 estimated views @newslabpr …" at bounding box center [784, 289] width 1568 height 579
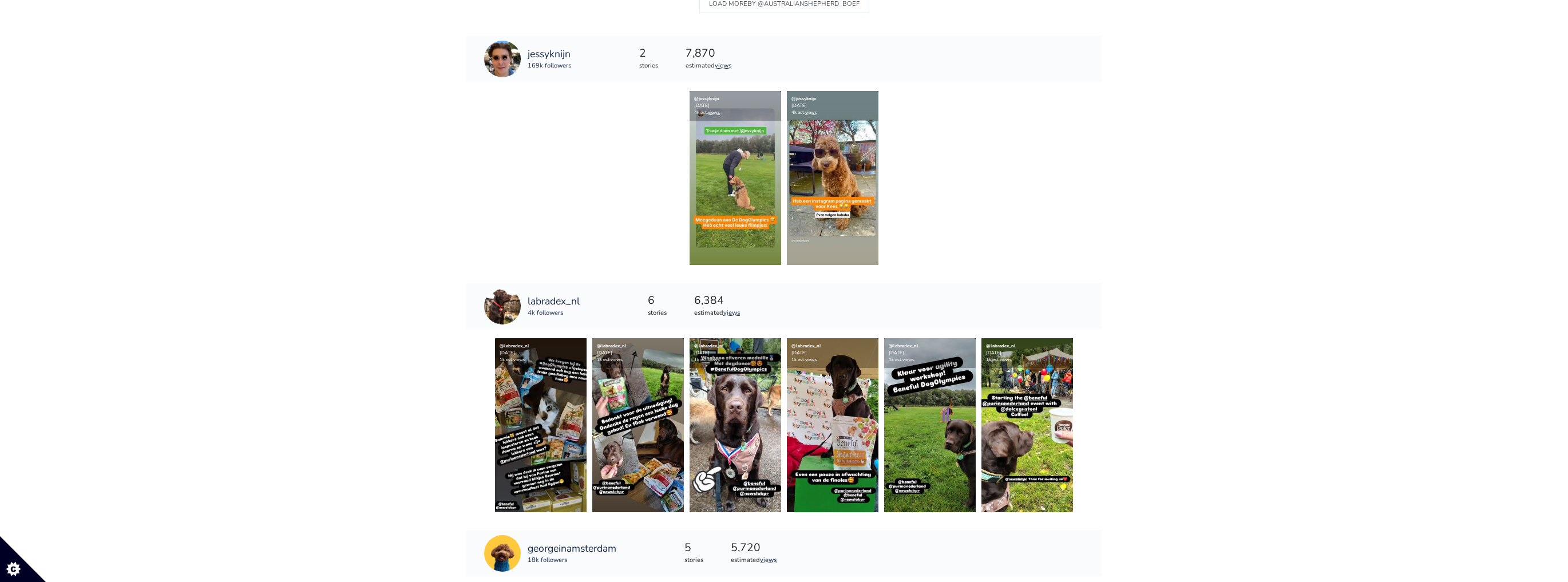
scroll to position [1665, 0]
click at [737, 445] on img at bounding box center [735, 425] width 91 height 174
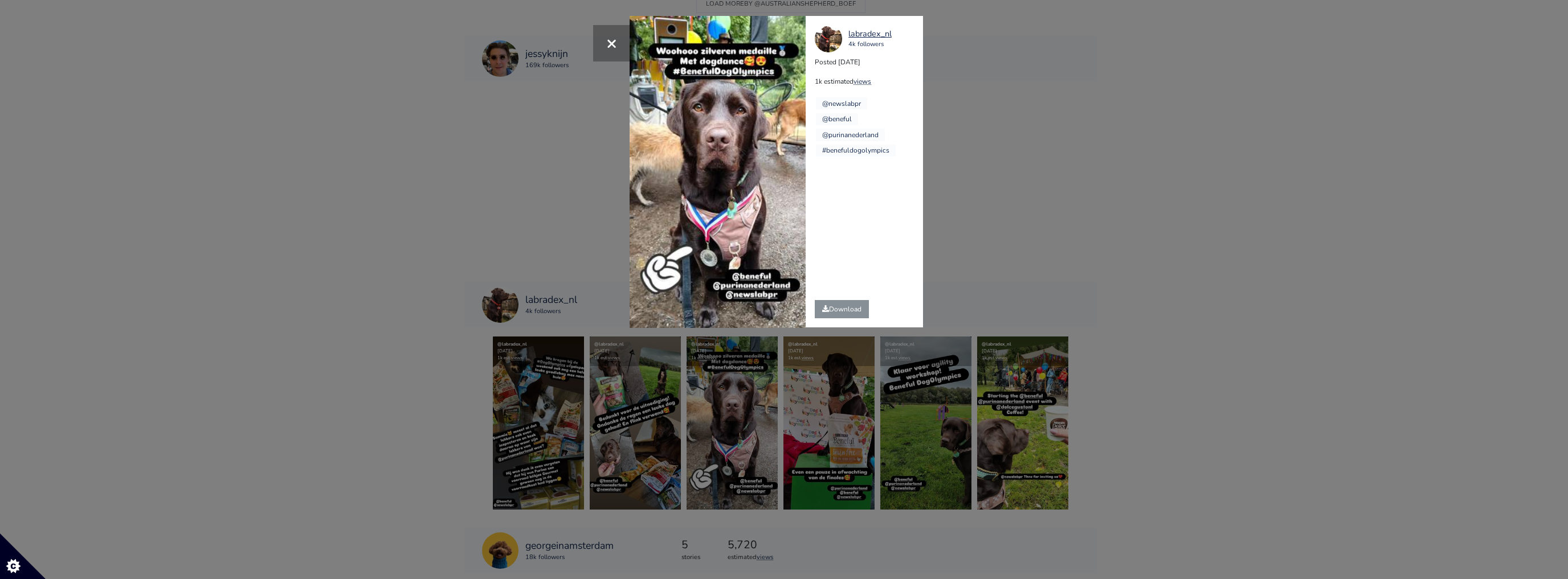
click at [1119, 348] on div "× Your browser does not support HTML5 video. labradex_nl 4k followers Posted [D…" at bounding box center [784, 289] width 1568 height 579
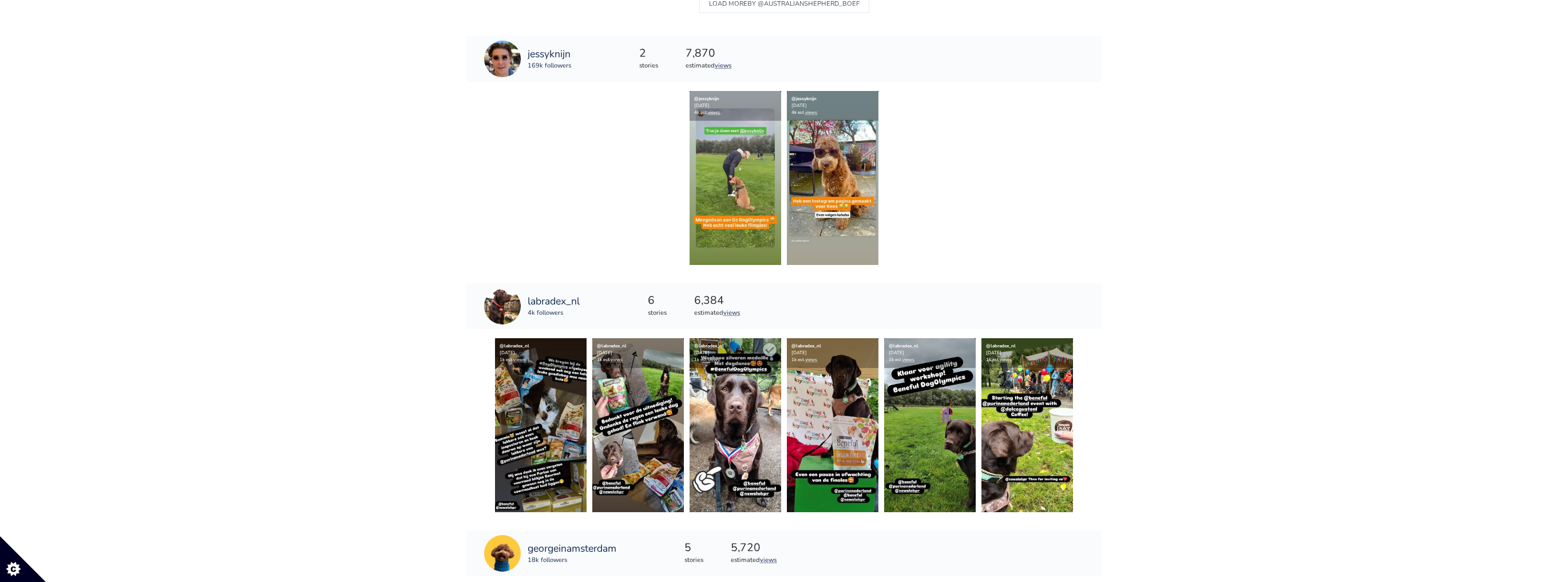
click at [744, 406] on img at bounding box center [735, 425] width 91 height 174
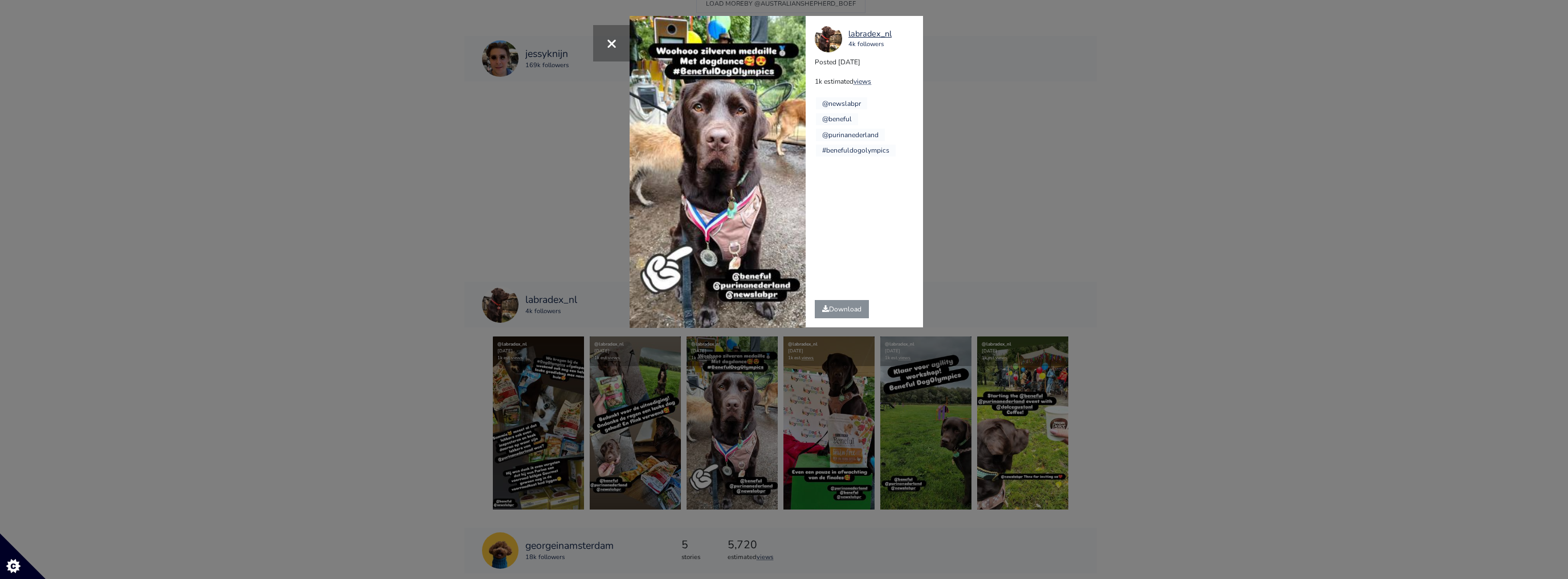
click at [1112, 265] on div "× Your browser does not support HTML5 video. labradex_nl 4k followers Posted [D…" at bounding box center [784, 289] width 1568 height 579
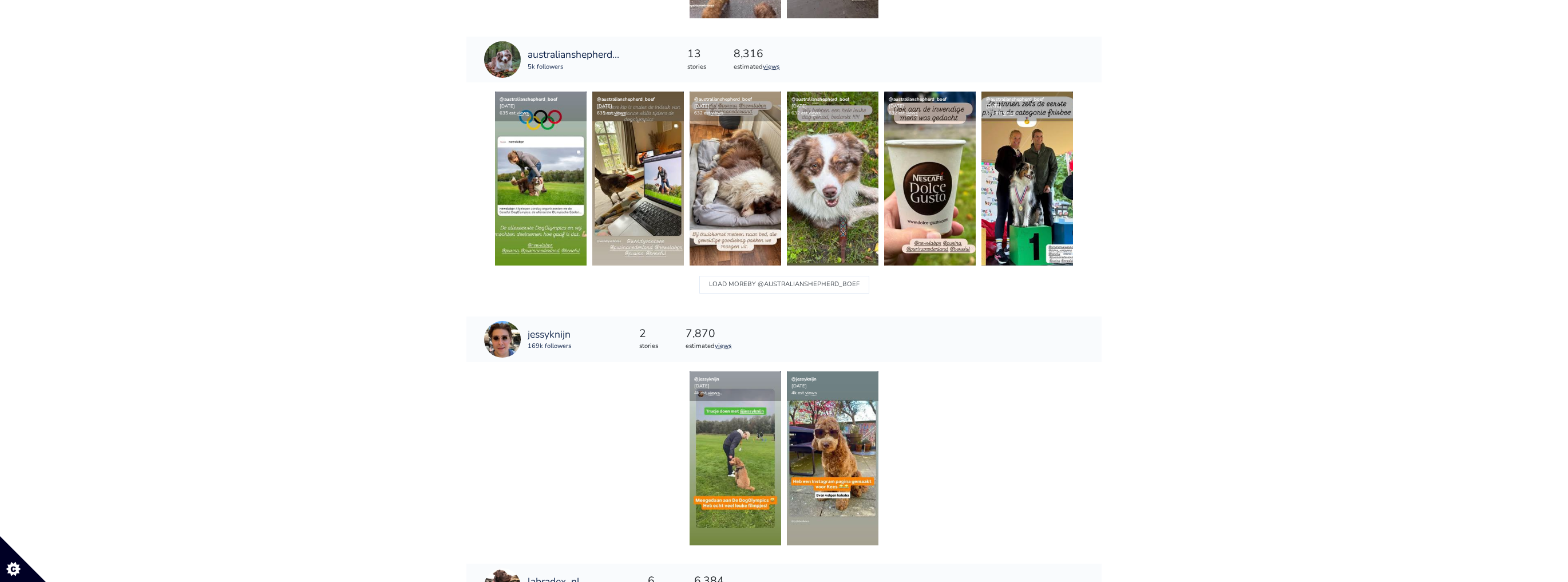
scroll to position [1253, 0]
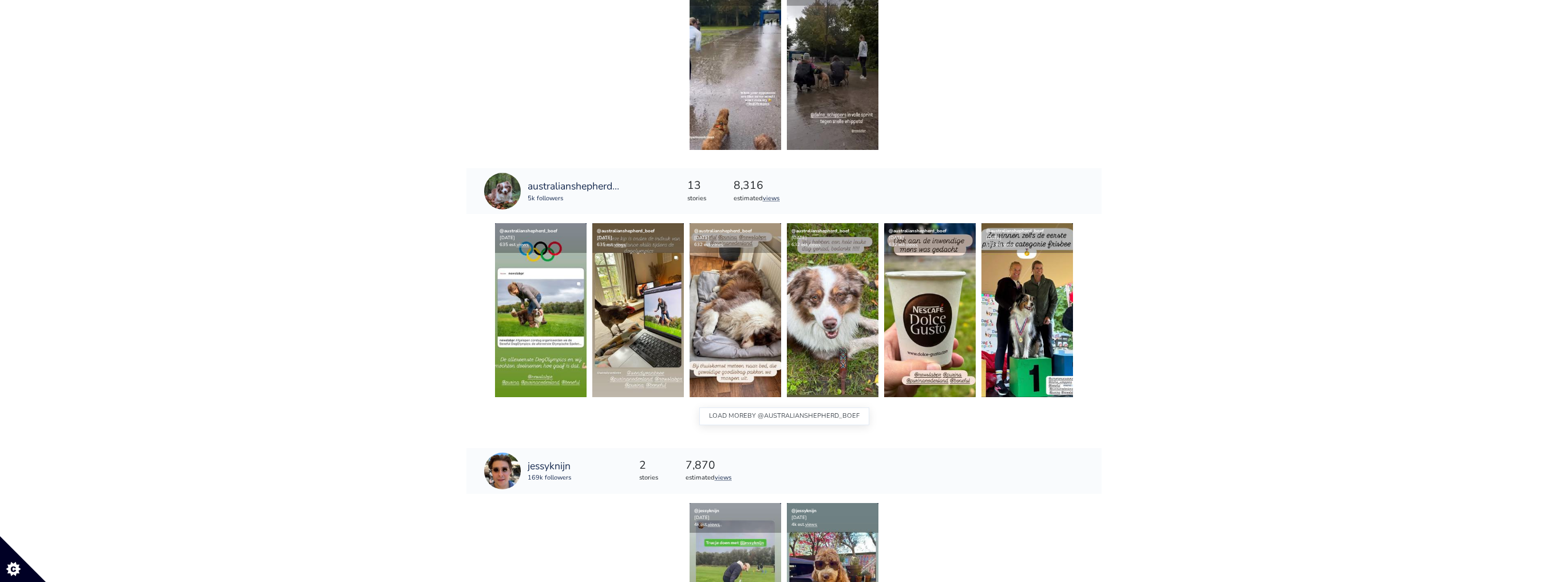
click at [821, 412] on span "BY @australianshepherd_boef" at bounding box center [803, 416] width 112 height 15
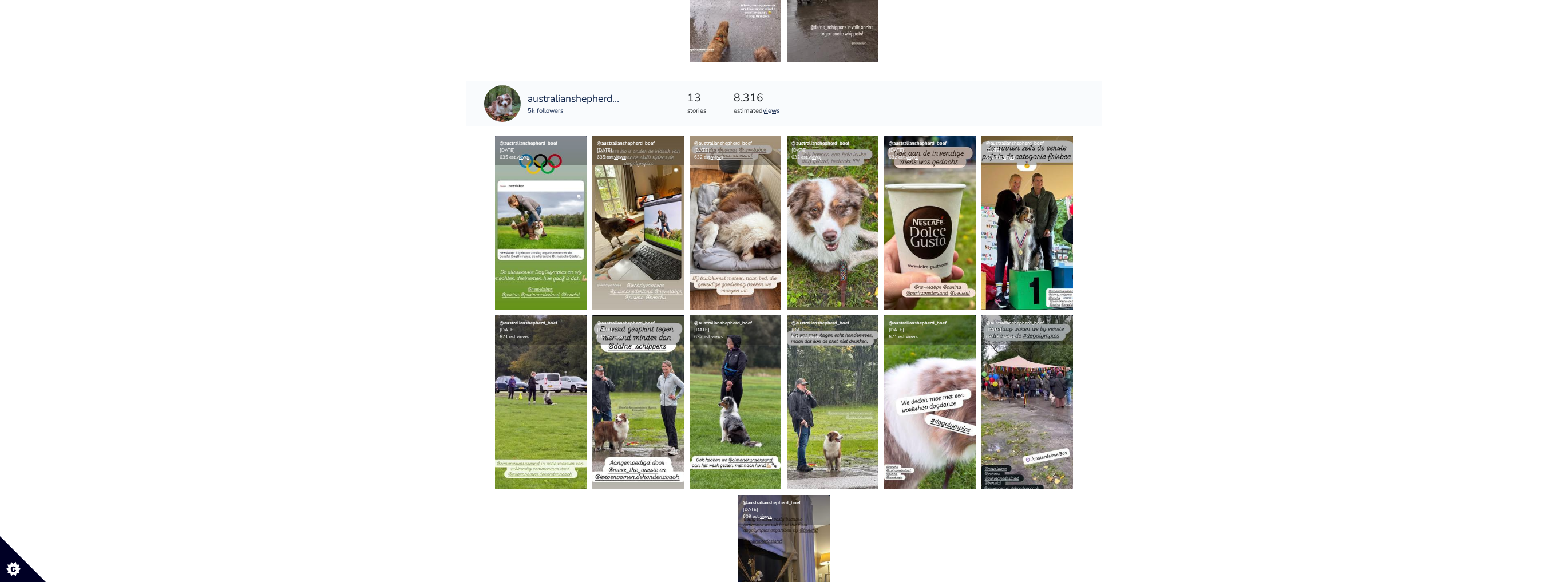
scroll to position [1436, 0]
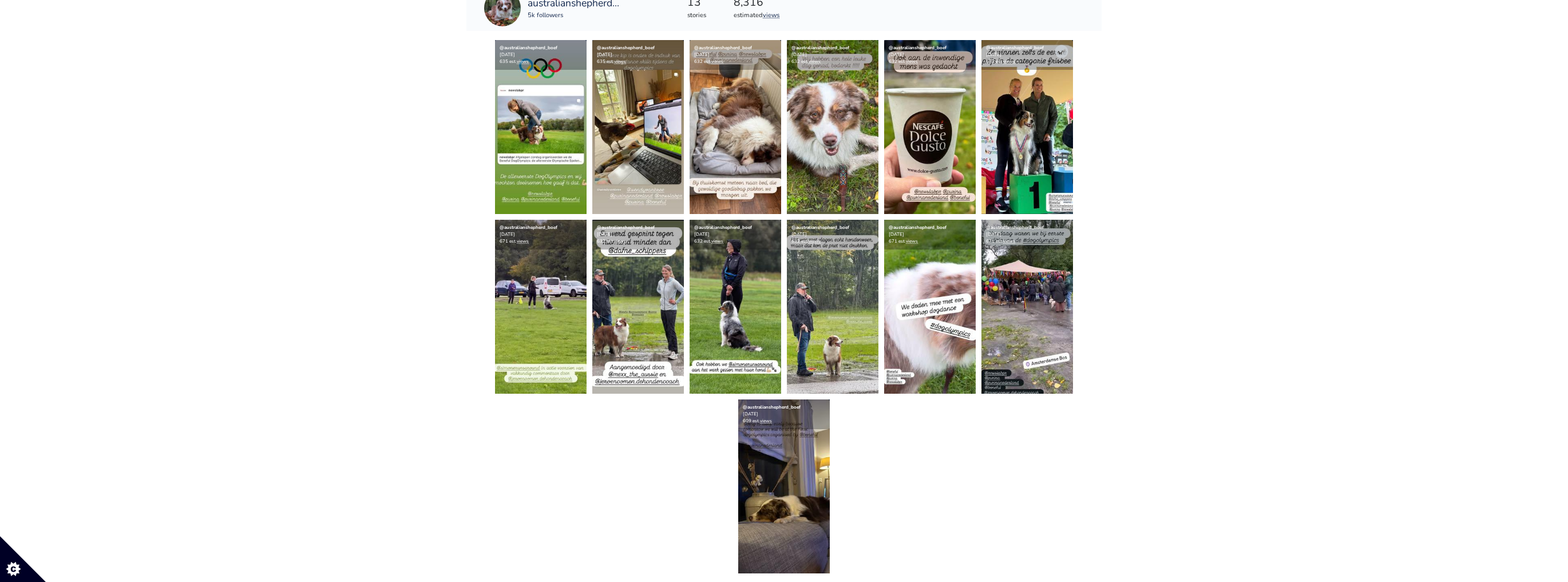
click at [1011, 141] on img at bounding box center [1027, 126] width 91 height 174
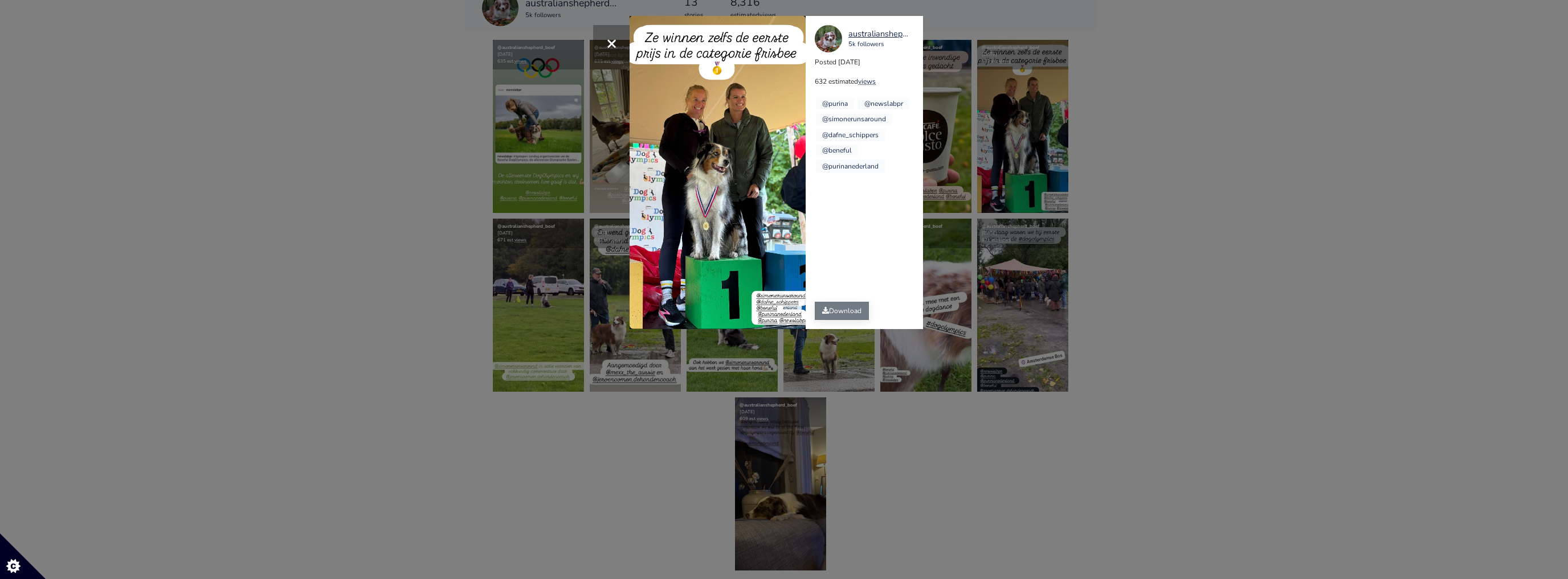
click at [853, 312] on link "Download" at bounding box center [841, 310] width 55 height 18
click at [973, 432] on div "× australianshepherd_boef 5k followers Posted [DATE] 632 estimated views @purin…" at bounding box center [784, 289] width 1568 height 579
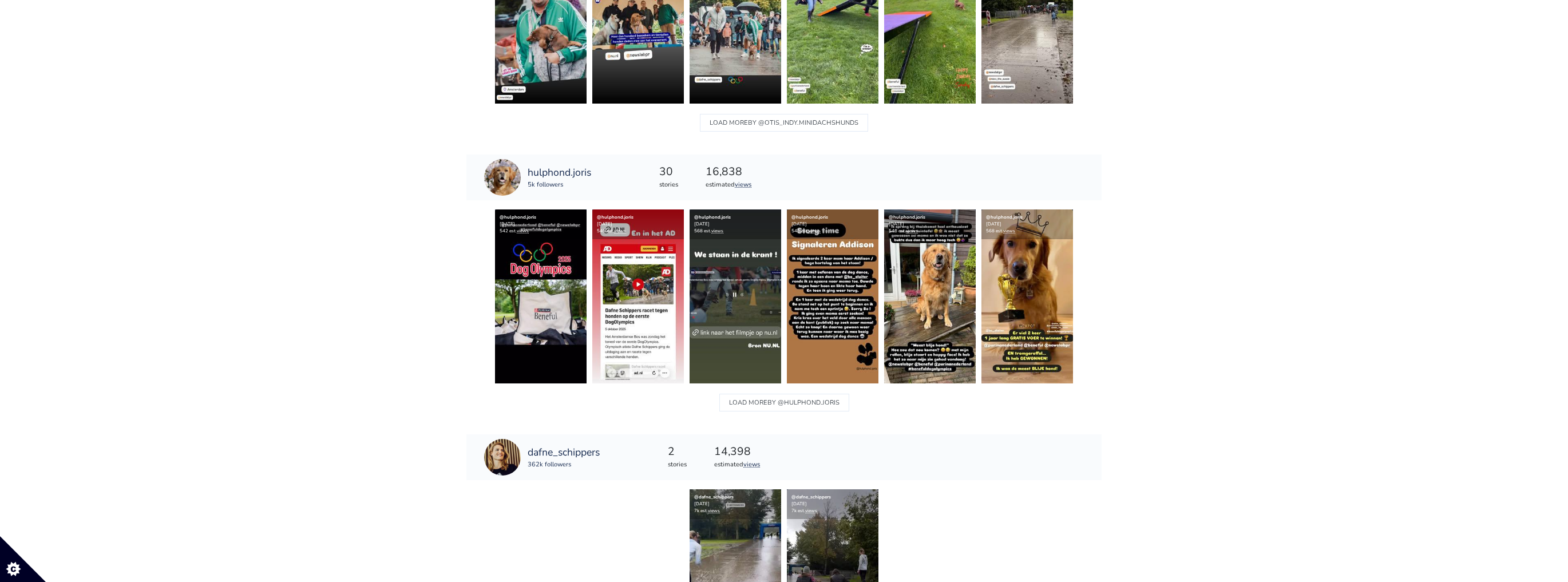
scroll to position [749, 0]
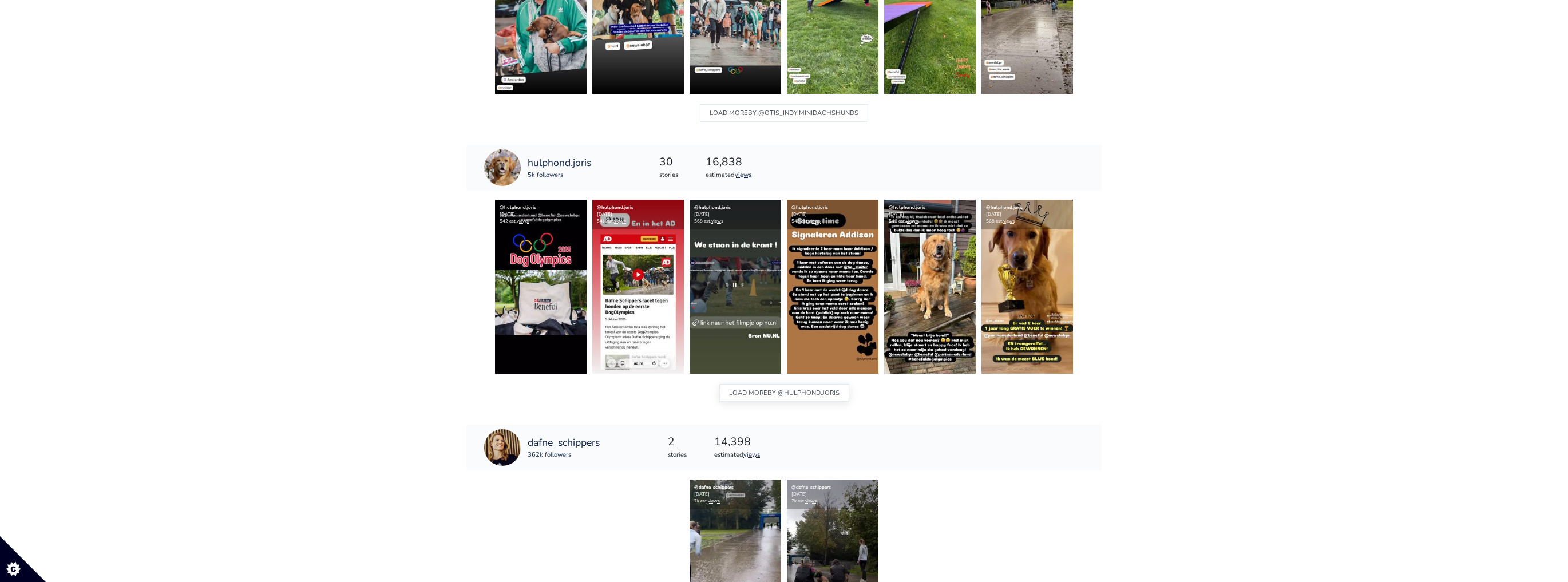
click at [763, 398] on button "LOAD MORE BY @hulphond.joris" at bounding box center [785, 393] width 130 height 17
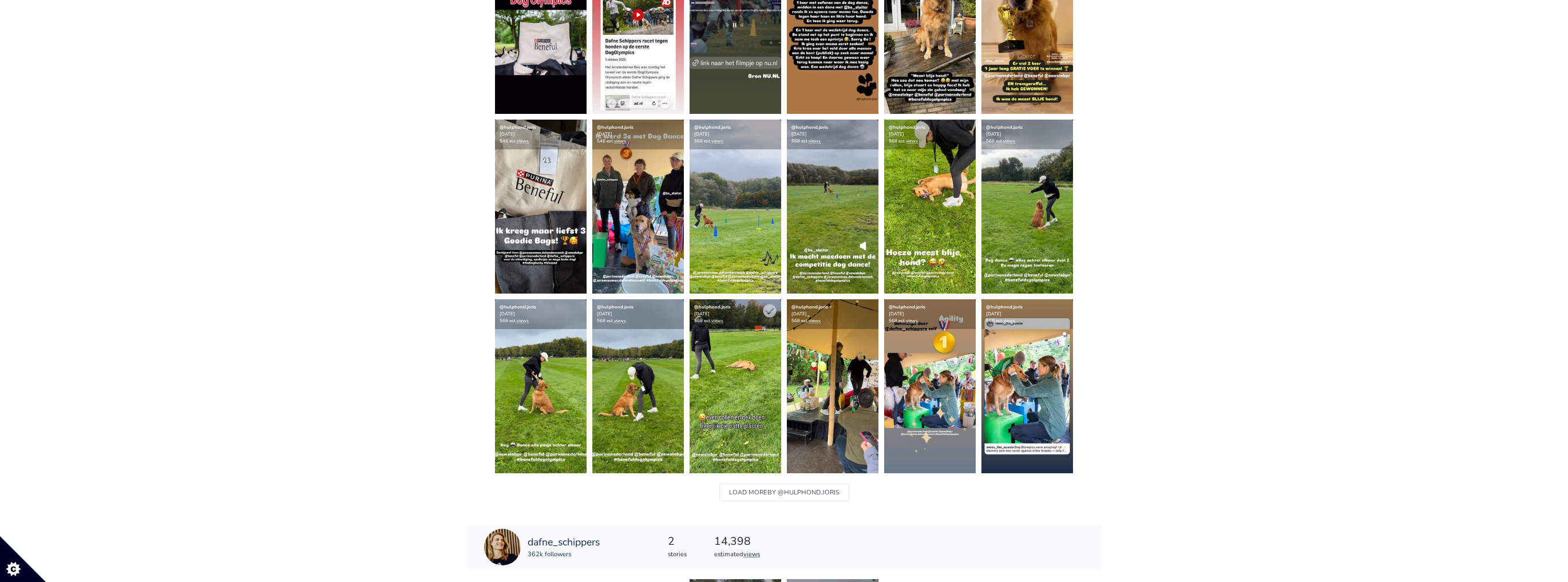
scroll to position [1023, 0]
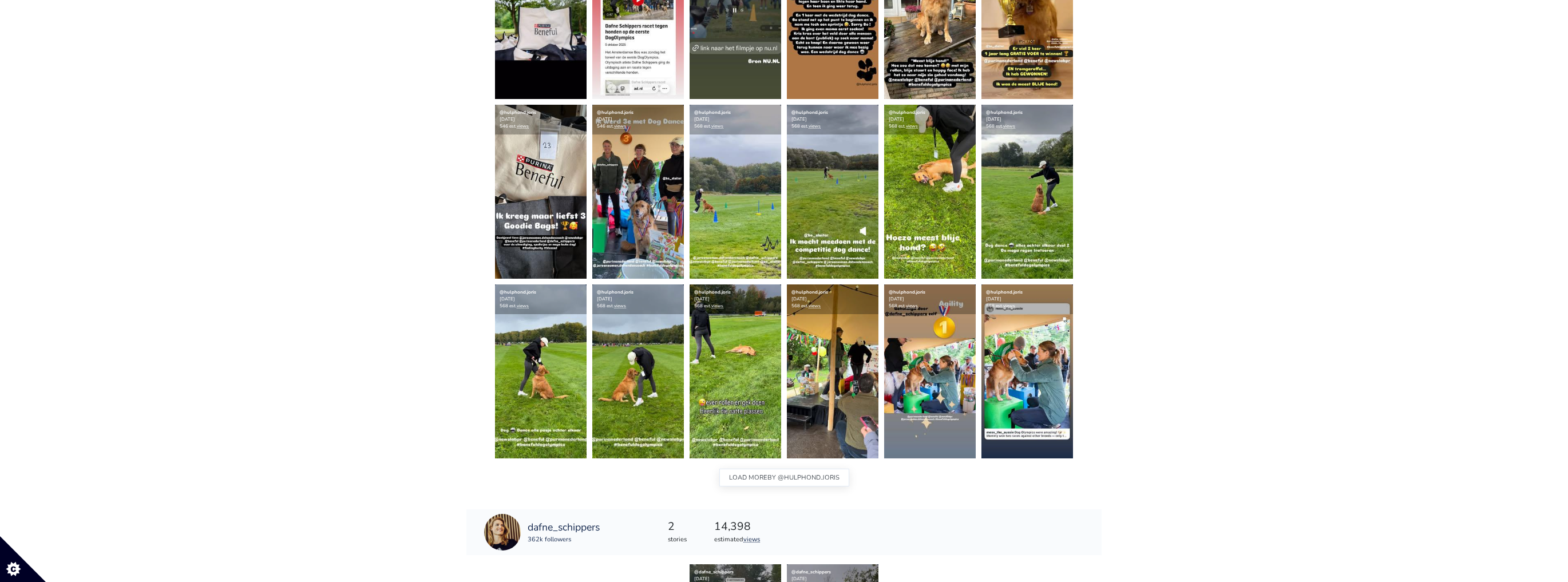
click at [783, 471] on span "BY @hulphond.joris" at bounding box center [803, 478] width 72 height 15
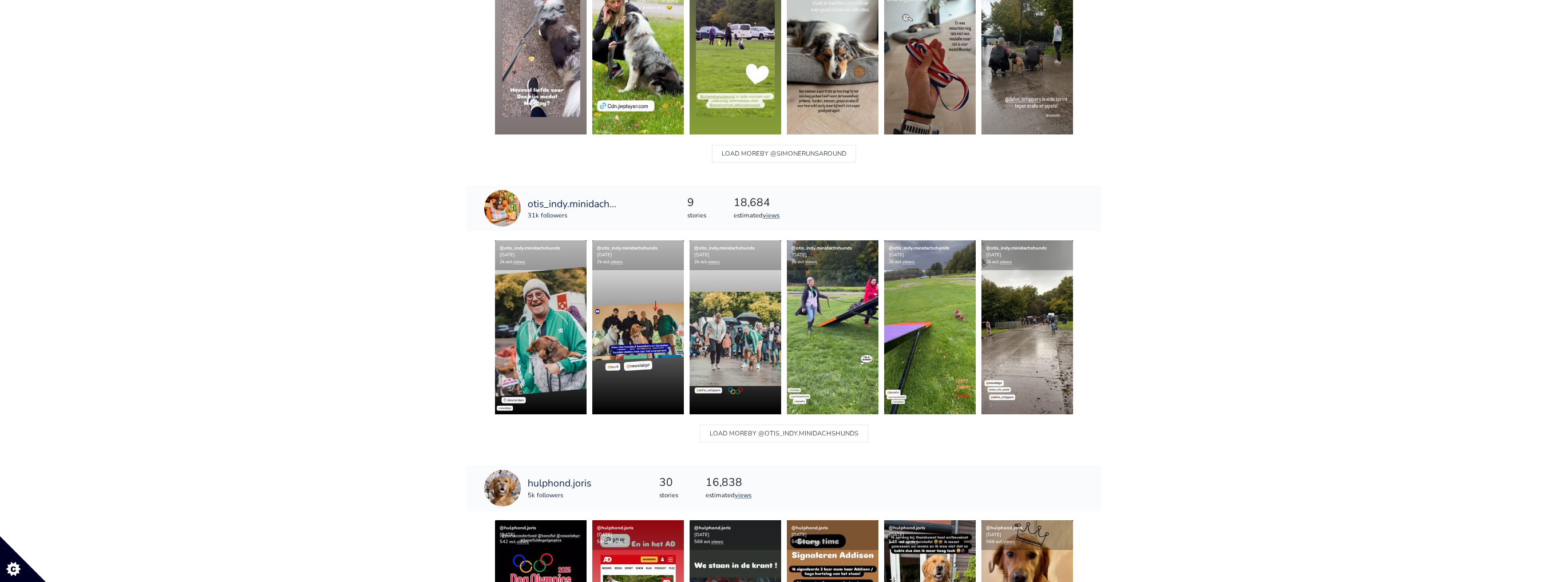
scroll to position [428, 0]
click at [778, 437] on span "BY @otis_indy.minidachshunds" at bounding box center [803, 434] width 110 height 15
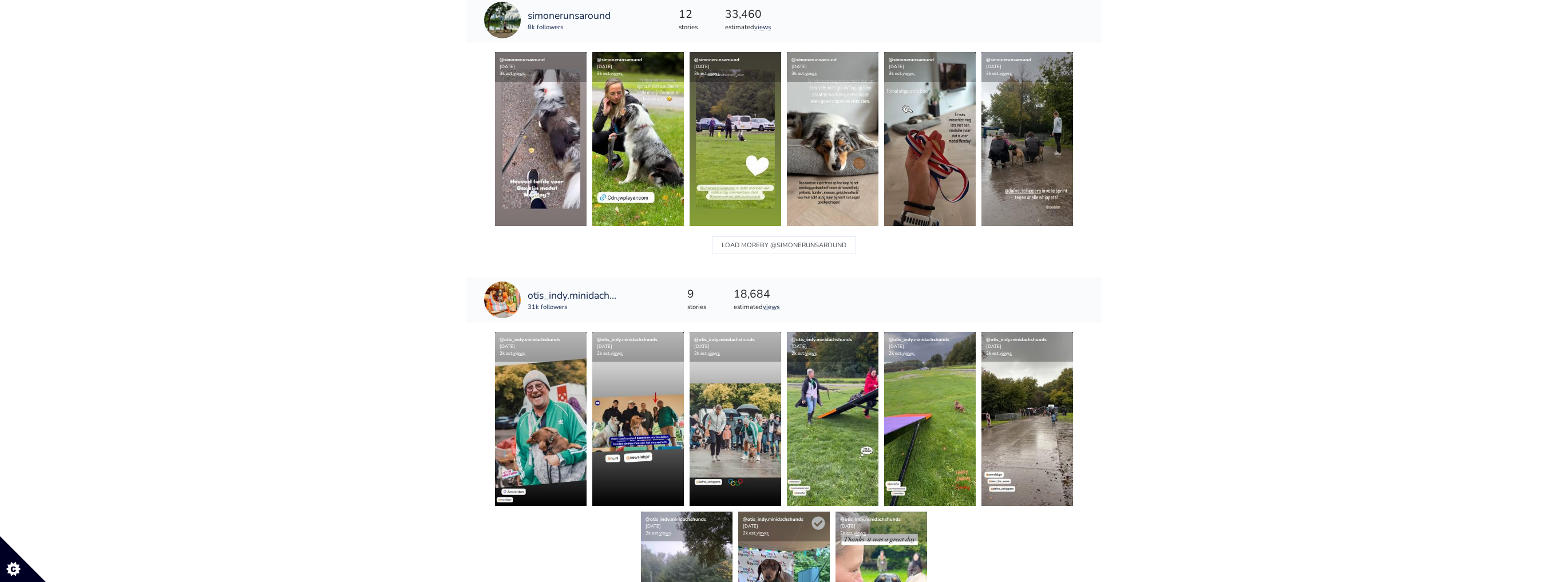
scroll to position [153, 0]
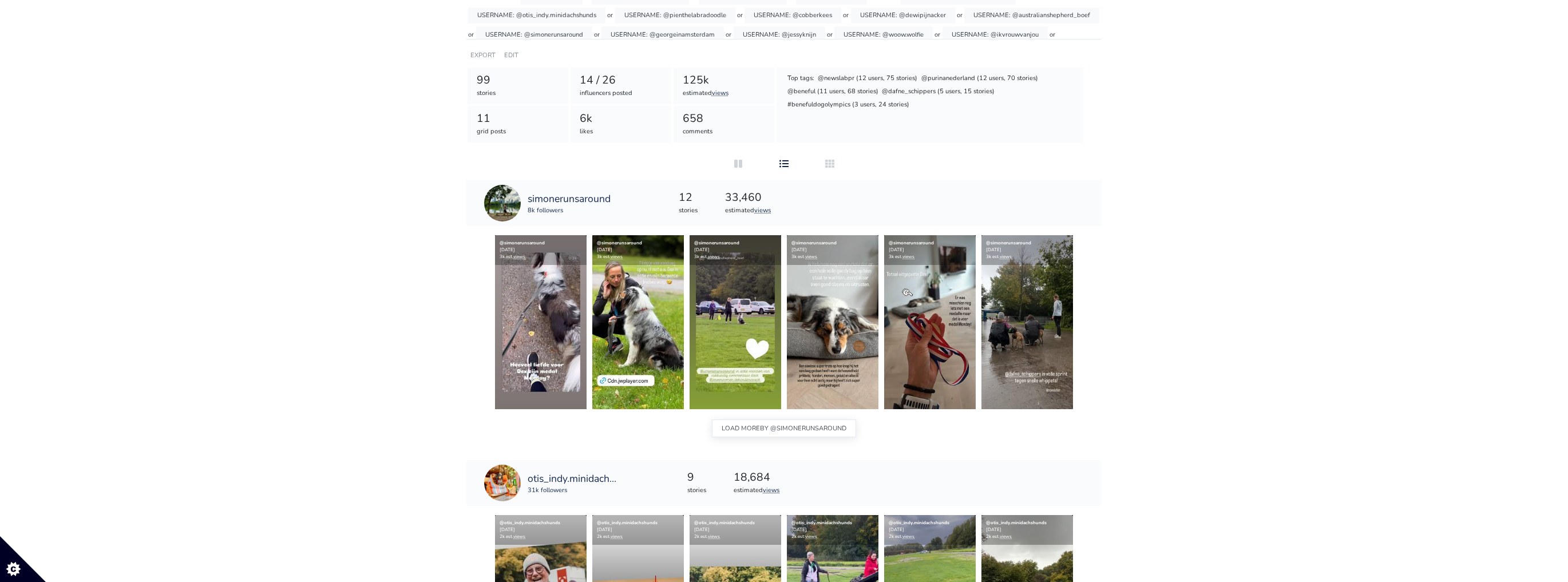
click at [774, 430] on span "BY @simonerunsaround" at bounding box center [803, 429] width 86 height 15
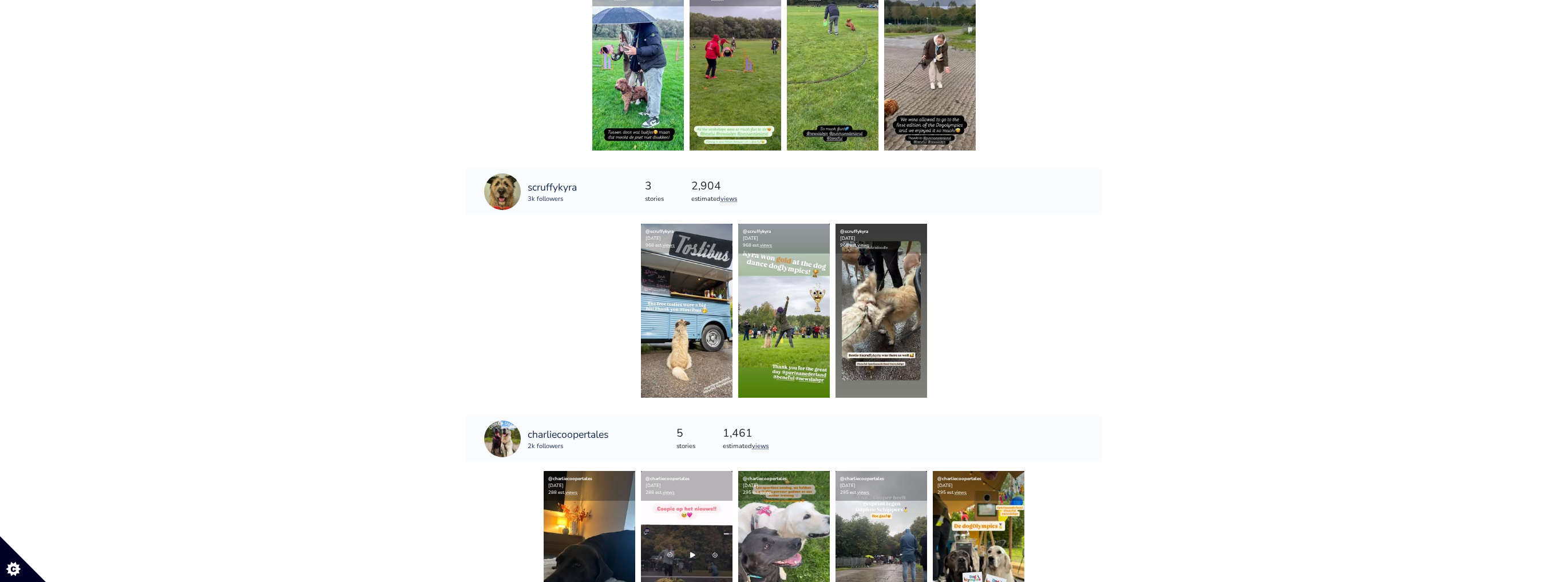
scroll to position [4352, 0]
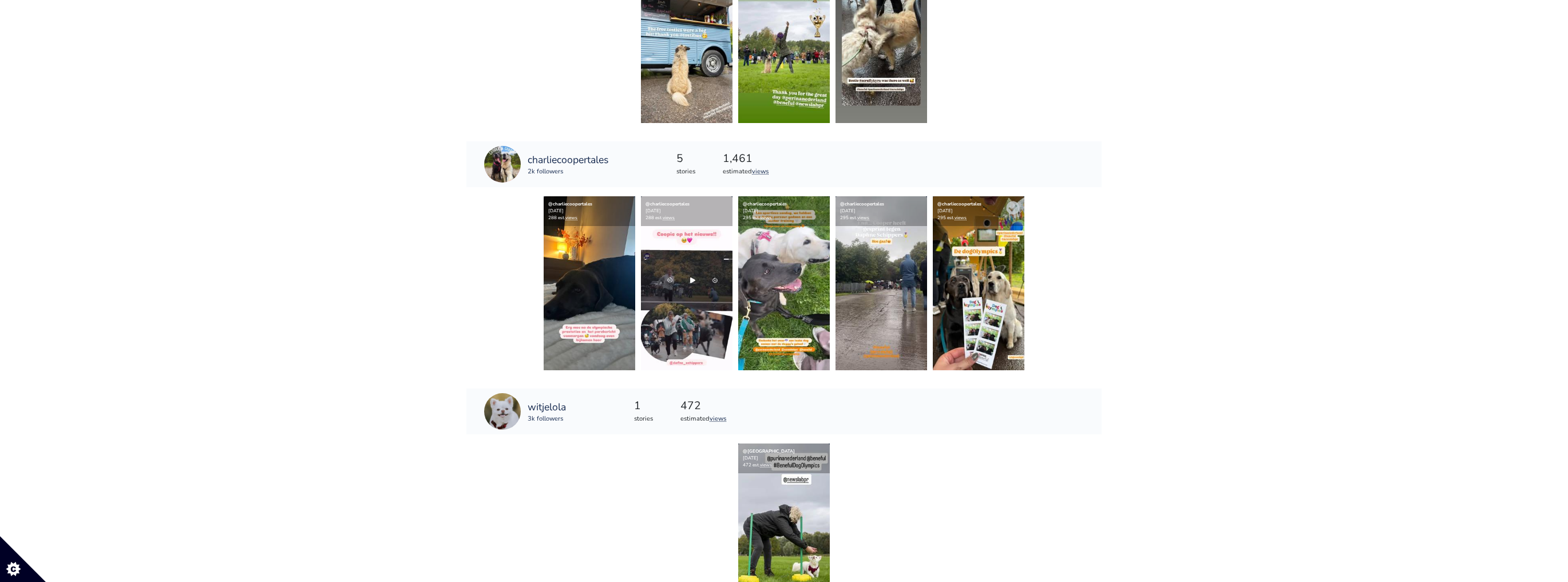
click at [959, 293] on img at bounding box center [978, 283] width 91 height 174
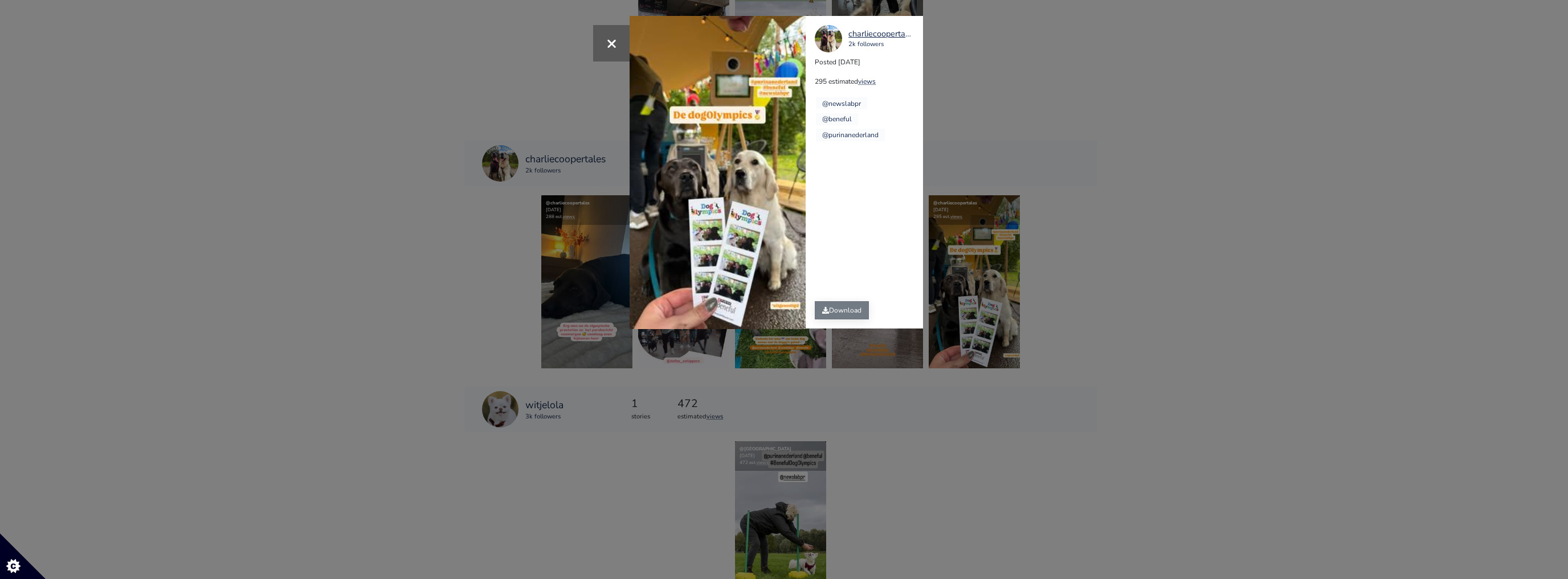
click at [839, 306] on link "Download" at bounding box center [841, 310] width 55 height 18
click at [1009, 280] on div "× Your browser does not support HTML5 video. charliecoopertales 2k followers Po…" at bounding box center [784, 289] width 1568 height 579
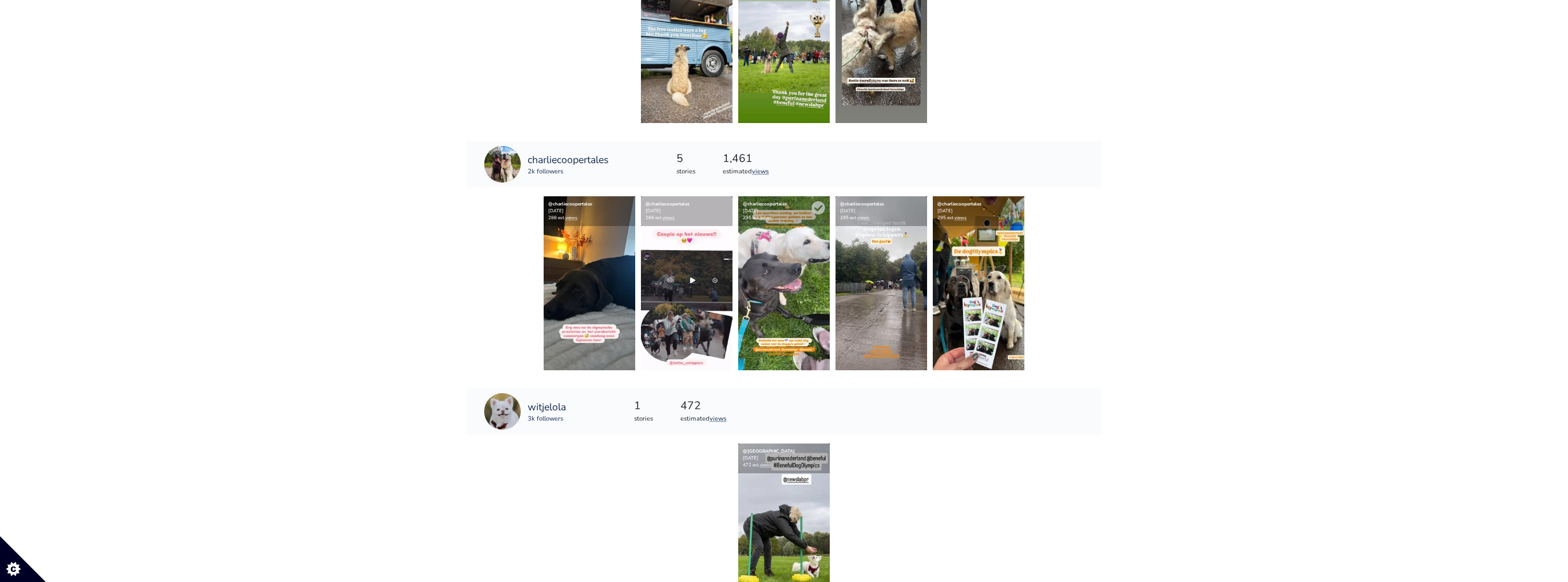
click at [790, 320] on img at bounding box center [783, 283] width 91 height 174
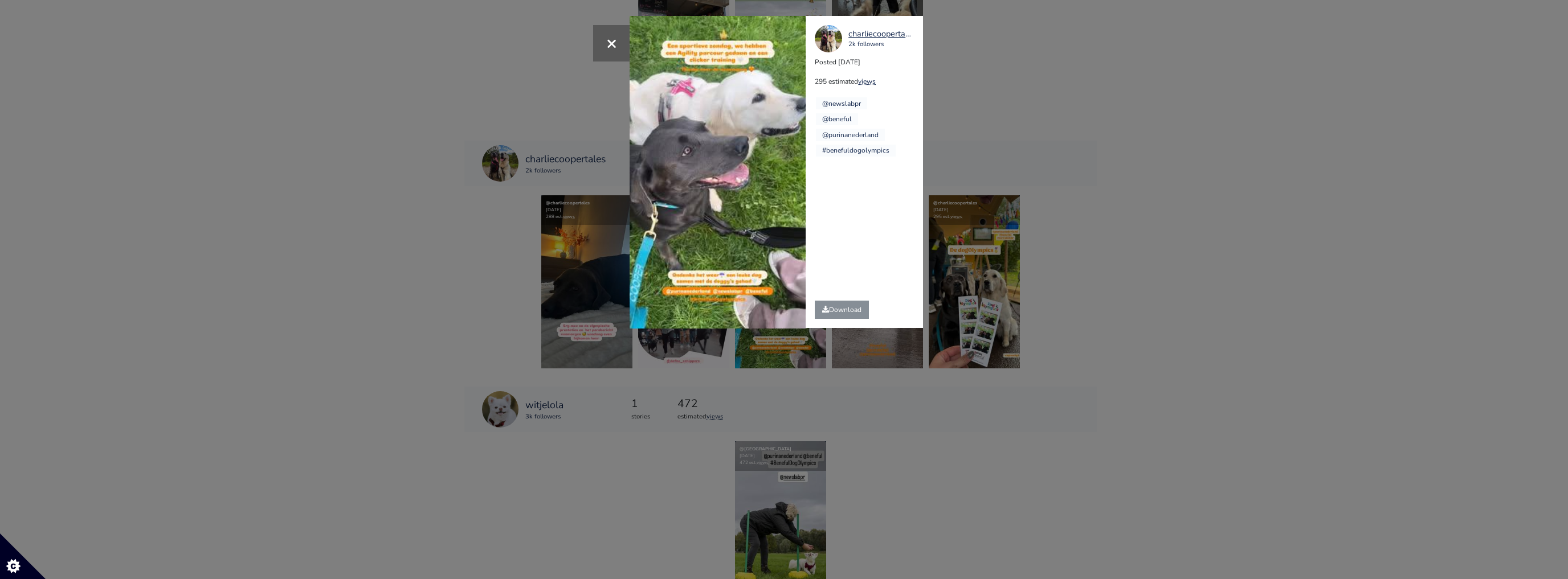
click at [850, 375] on div "× Your browser does not support HTML5 video. charliecoopertales 2k followers Po…" at bounding box center [784, 289] width 1568 height 579
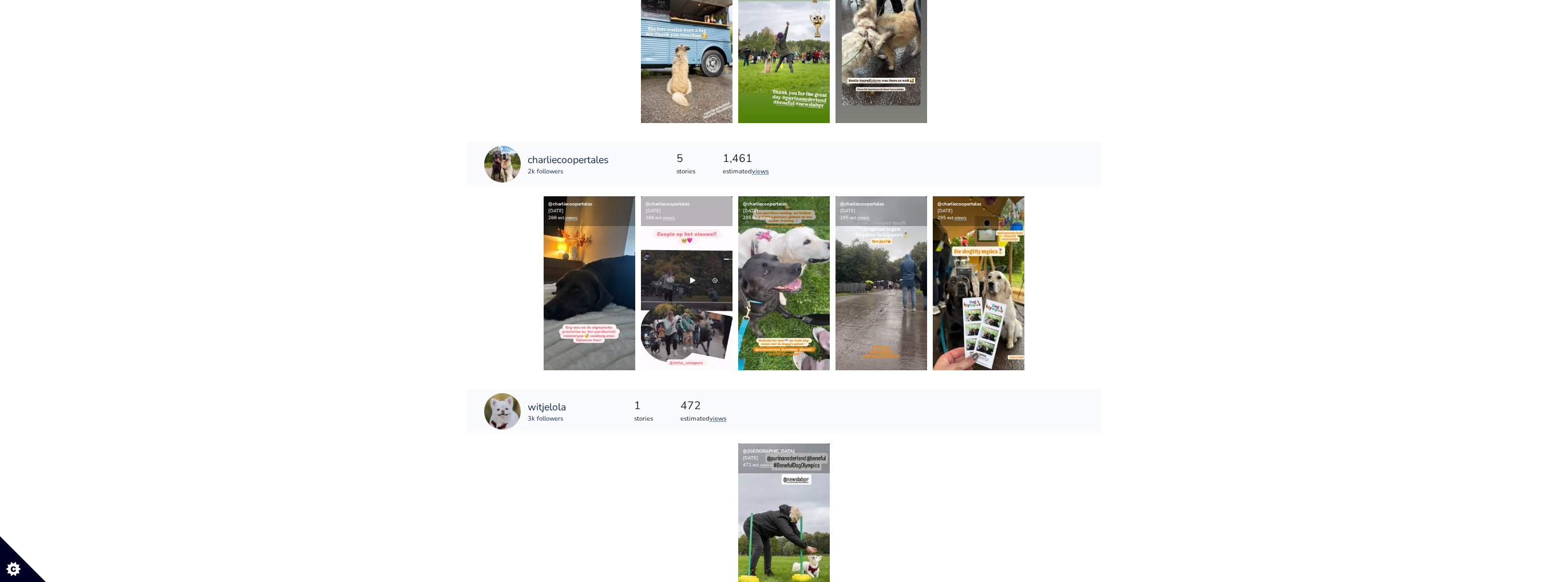
click at [878, 301] on img at bounding box center [881, 283] width 91 height 174
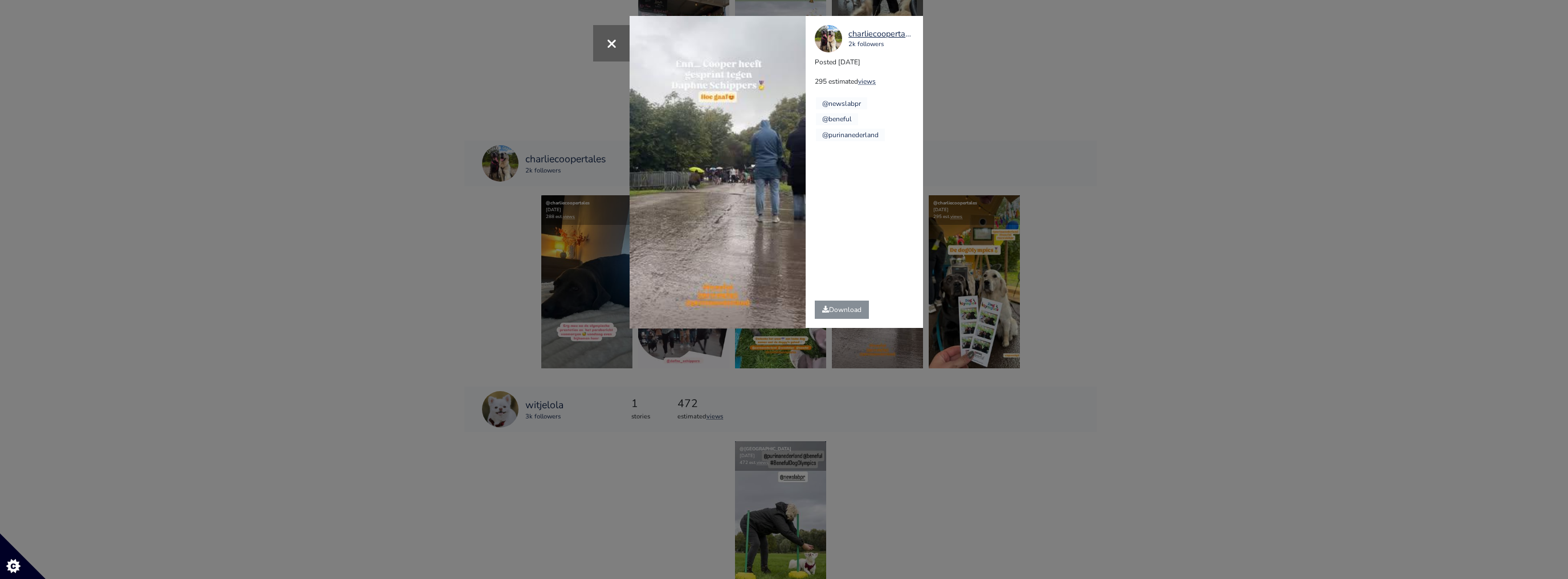
click at [1094, 280] on div "× Your browser does not support HTML5 video. charliecoopertales 2k followers Po…" at bounding box center [784, 289] width 1568 height 579
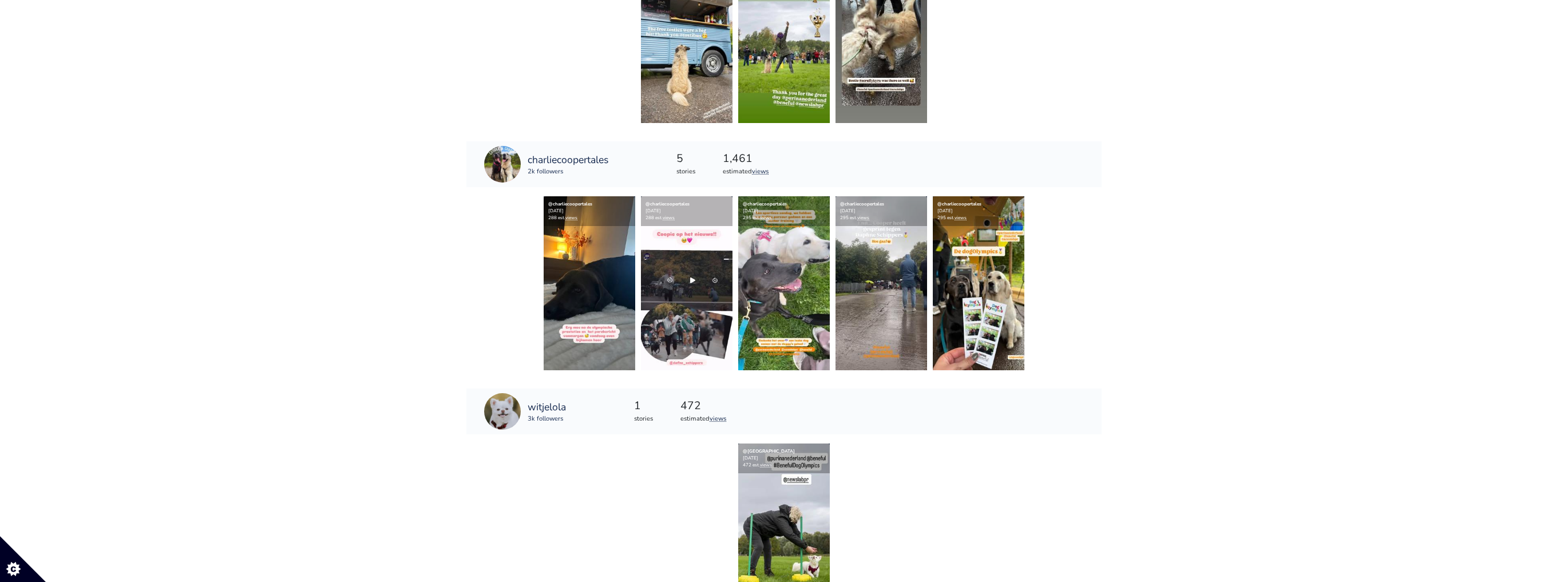
click at [1099, 281] on div "@charliecoopertales [DATE] 288 est. views @charliecoopertales [DATE] 288 est. v…" at bounding box center [784, 283] width 636 height 174
click at [670, 324] on img at bounding box center [686, 283] width 91 height 174
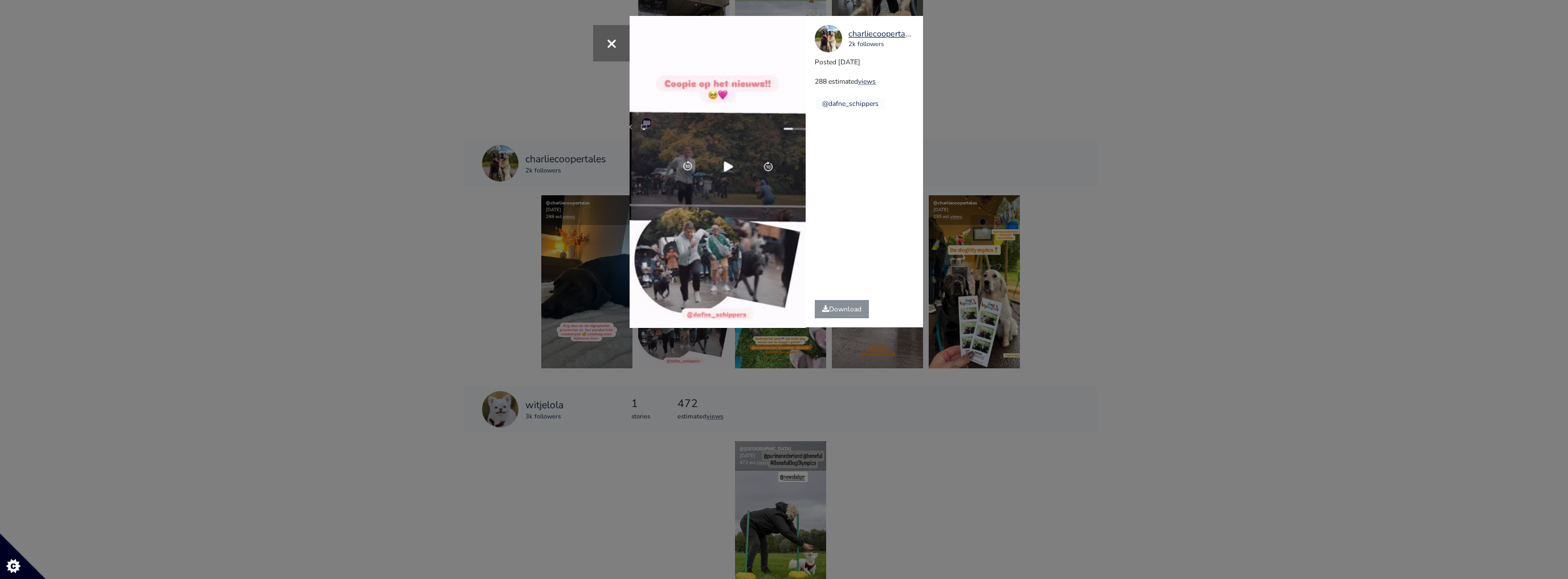
click at [1023, 297] on div "× Your browser does not support HTML5 video. charliecoopertales 2k followers Po…" at bounding box center [784, 289] width 1568 height 579
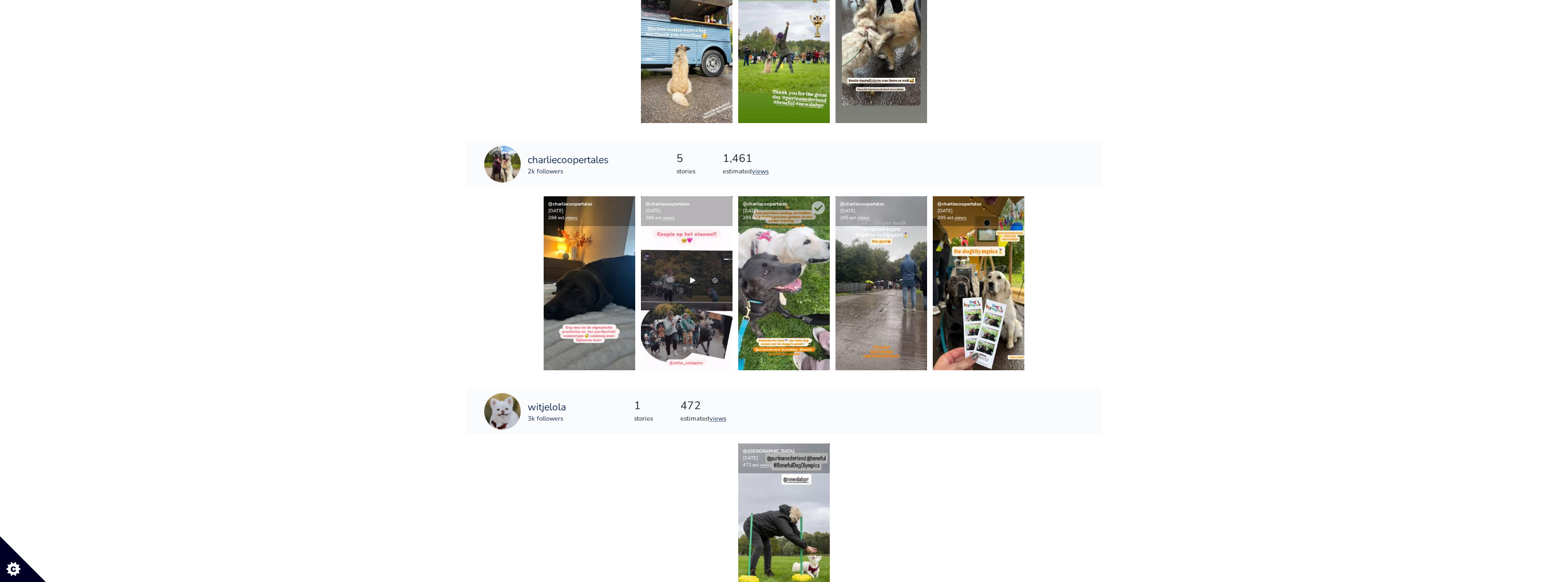
click at [802, 305] on img at bounding box center [783, 283] width 91 height 174
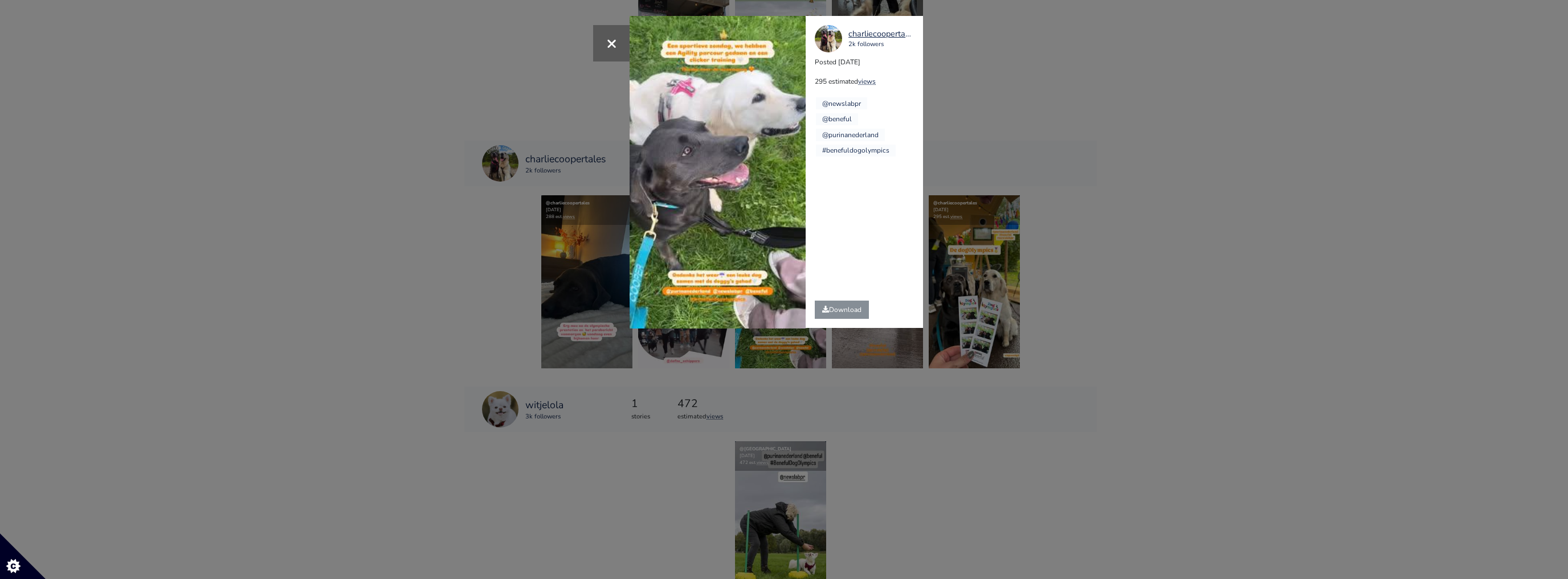
click at [889, 424] on div "× Your browser does not support HTML5 video. charliecoopertales 2k followers Po…" at bounding box center [784, 289] width 1568 height 579
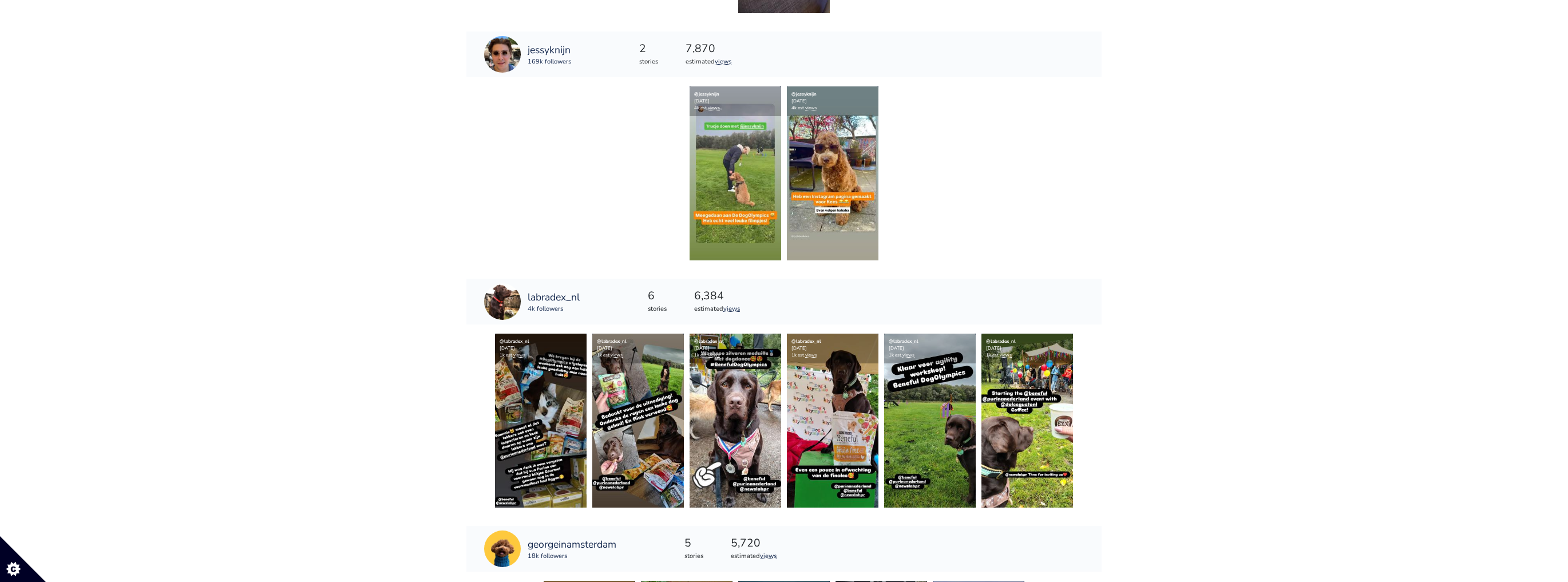
scroll to position [0, 0]
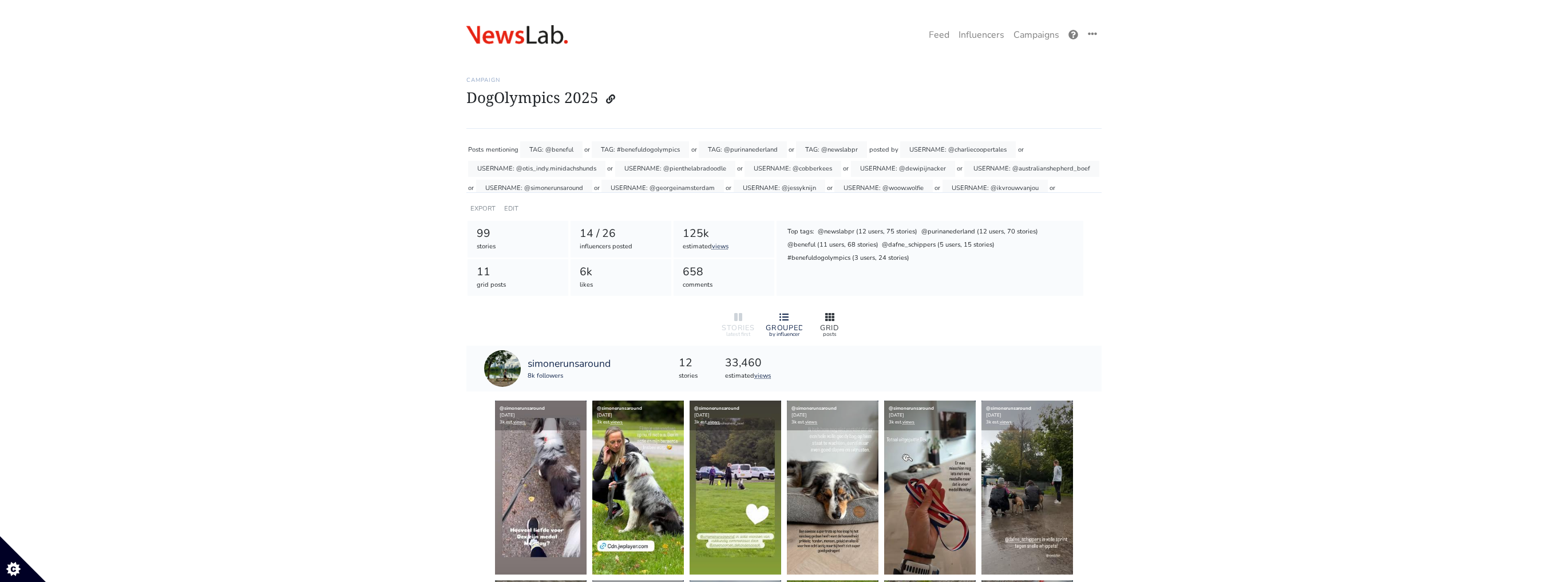
click at [840, 311] on div at bounding box center [830, 318] width 37 height 13
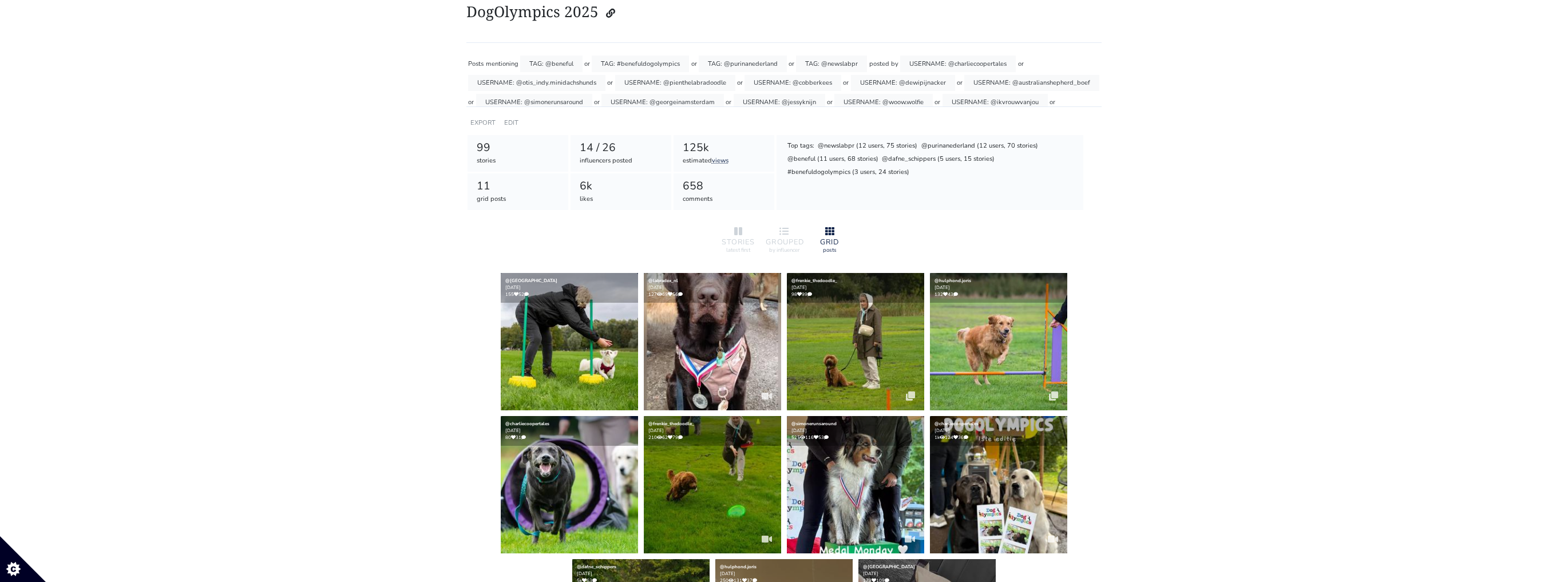
scroll to position [275, 0]
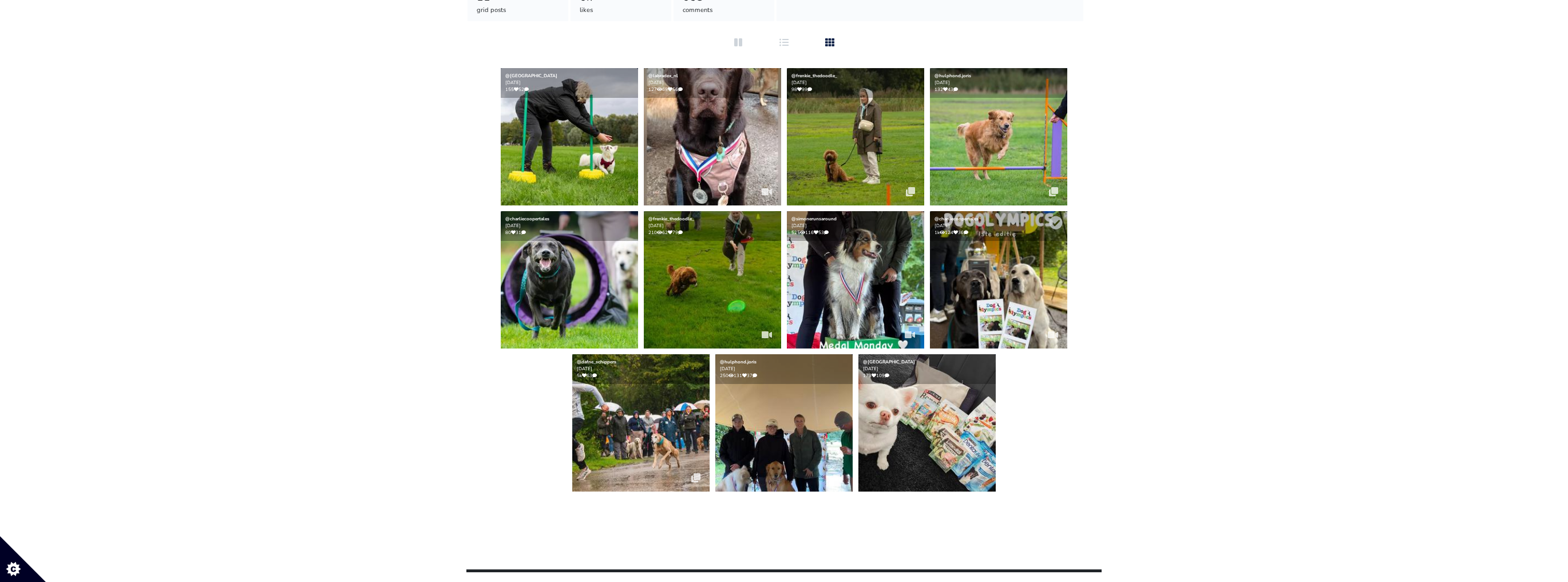
click at [976, 294] on img at bounding box center [998, 279] width 137 height 137
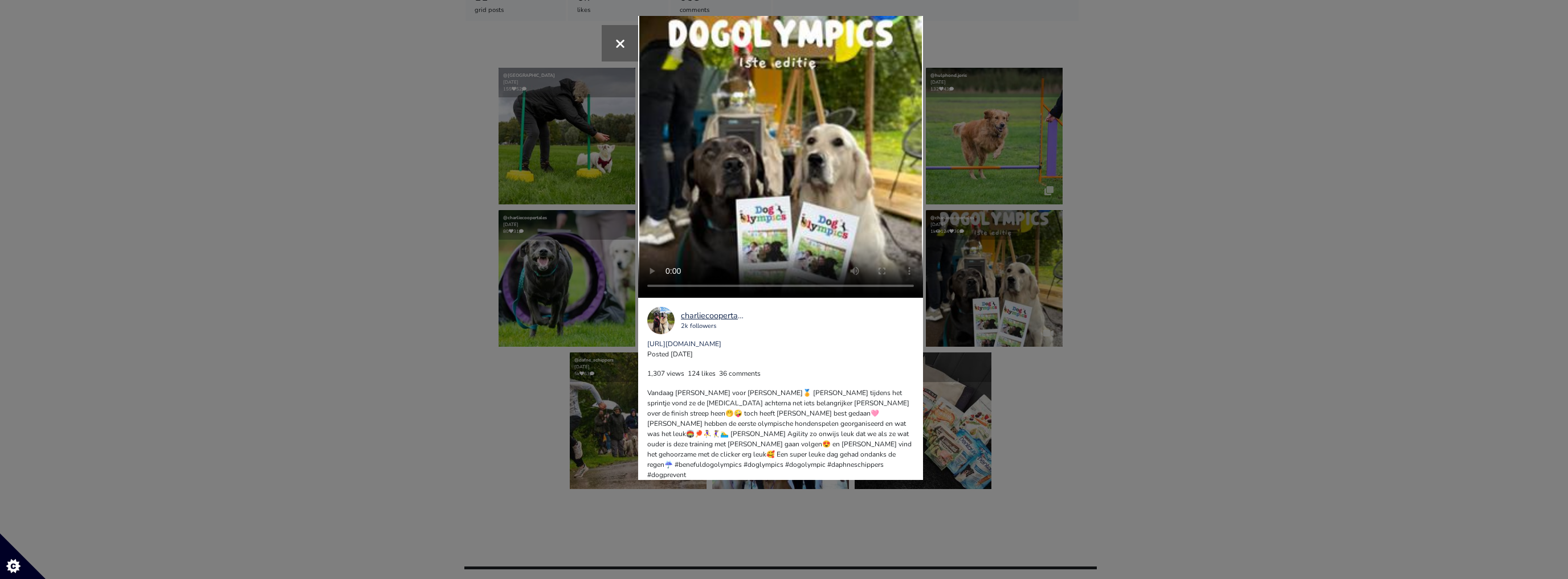
click at [1082, 442] on div "× Your browser does not support HTML5 video. charliecoopertales 2k followers [U…" at bounding box center [784, 289] width 1568 height 579
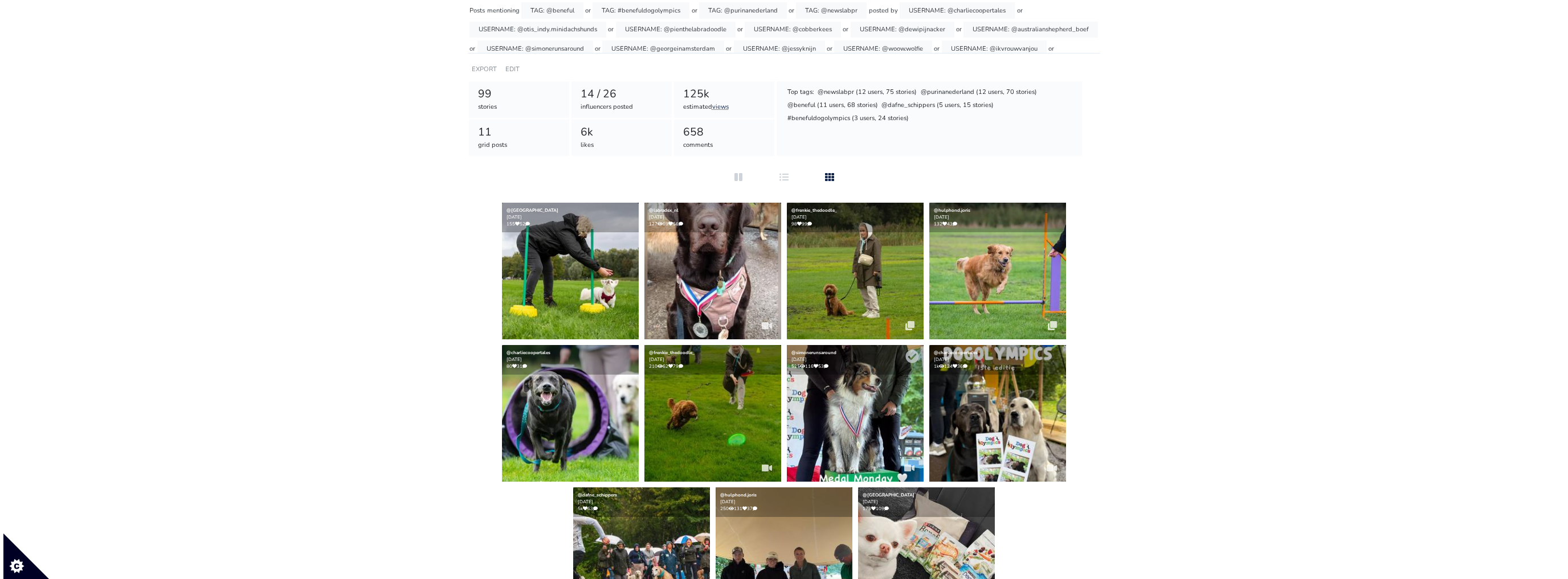
scroll to position [137, 0]
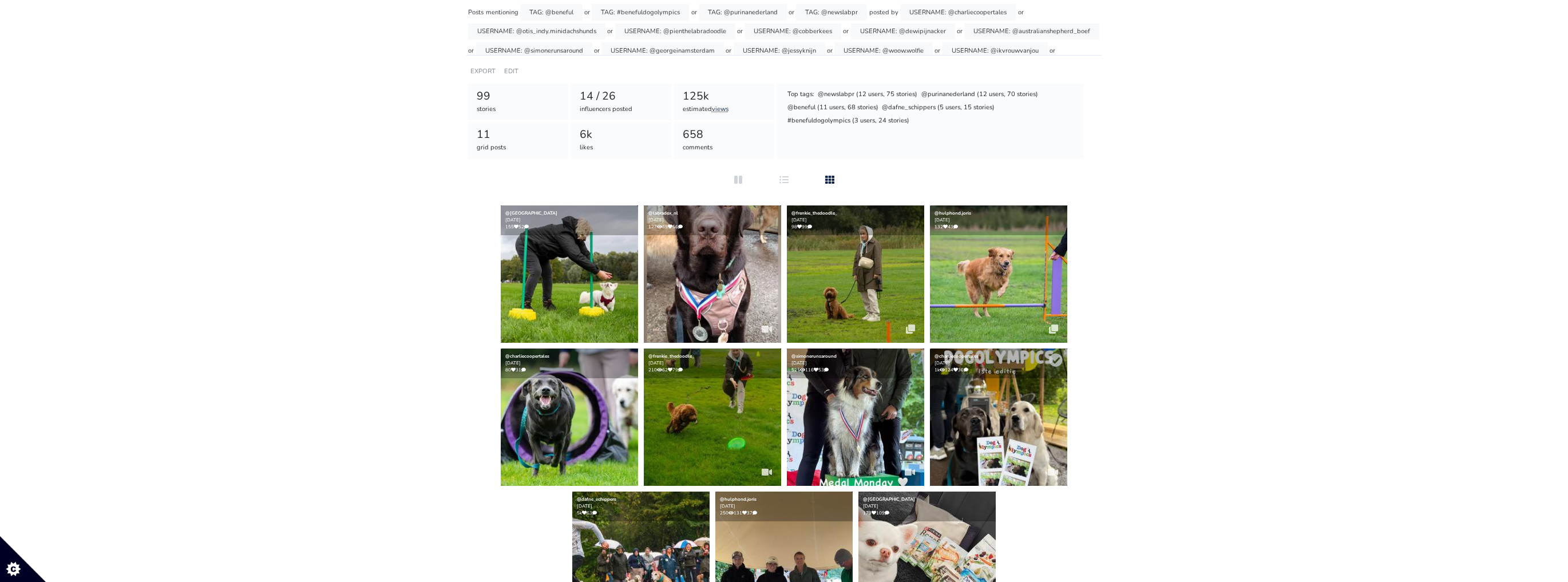
click at [991, 422] on img at bounding box center [998, 417] width 137 height 137
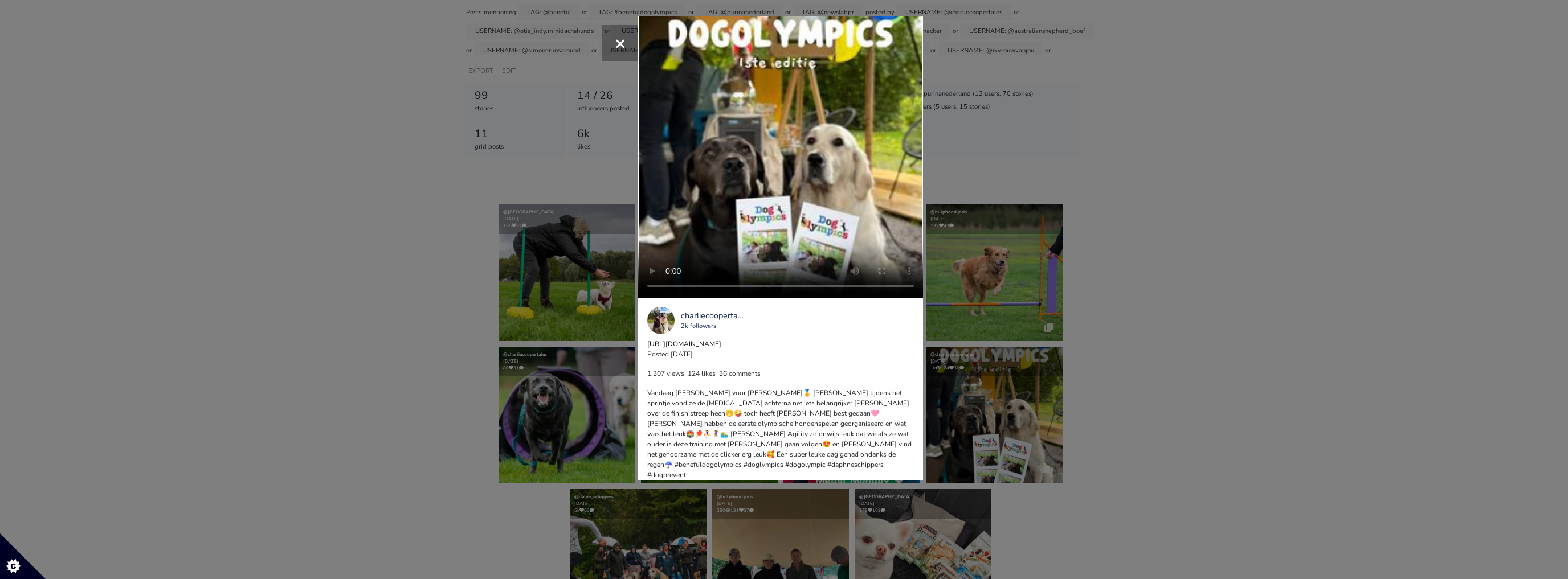
click at [661, 344] on link "[URL][DOMAIN_NAME]" at bounding box center [684, 344] width 74 height 9
click at [276, 201] on div "× Your browser does not support HTML5 video. charliecoopertales 2k followers [U…" at bounding box center [784, 289] width 1568 height 579
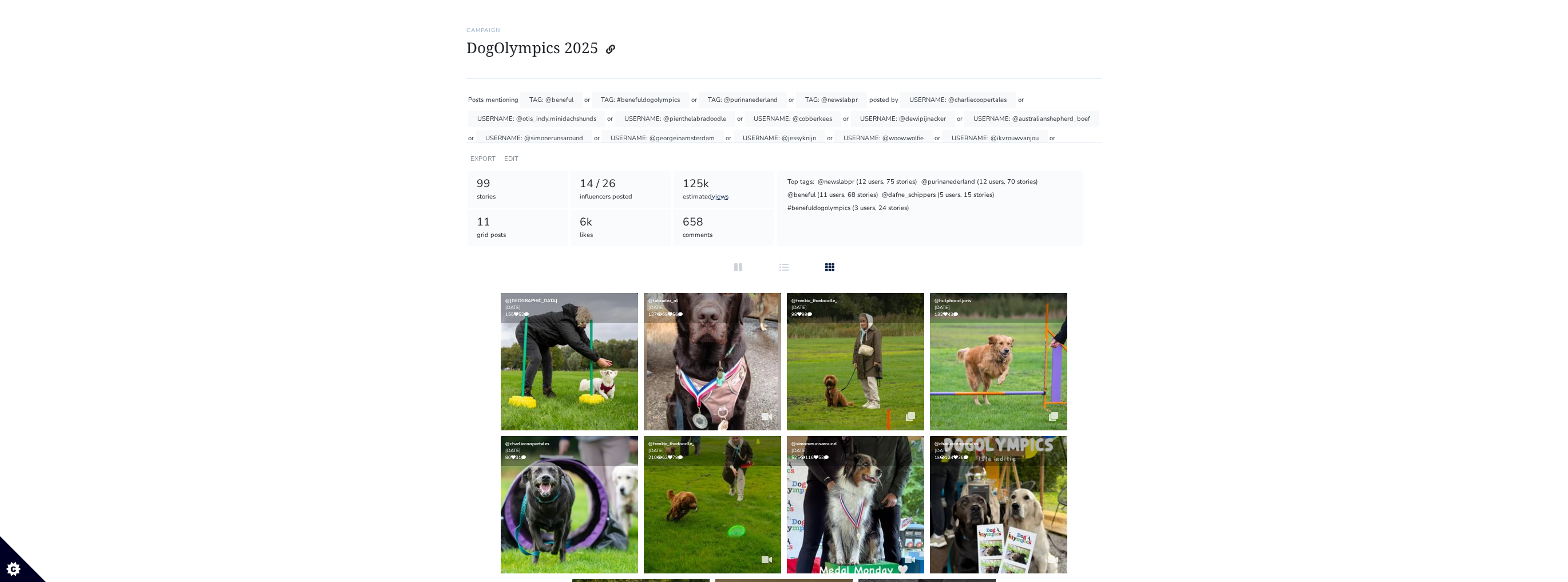
scroll to position [0, 0]
